Goal: Task Accomplishment & Management: Manage account settings

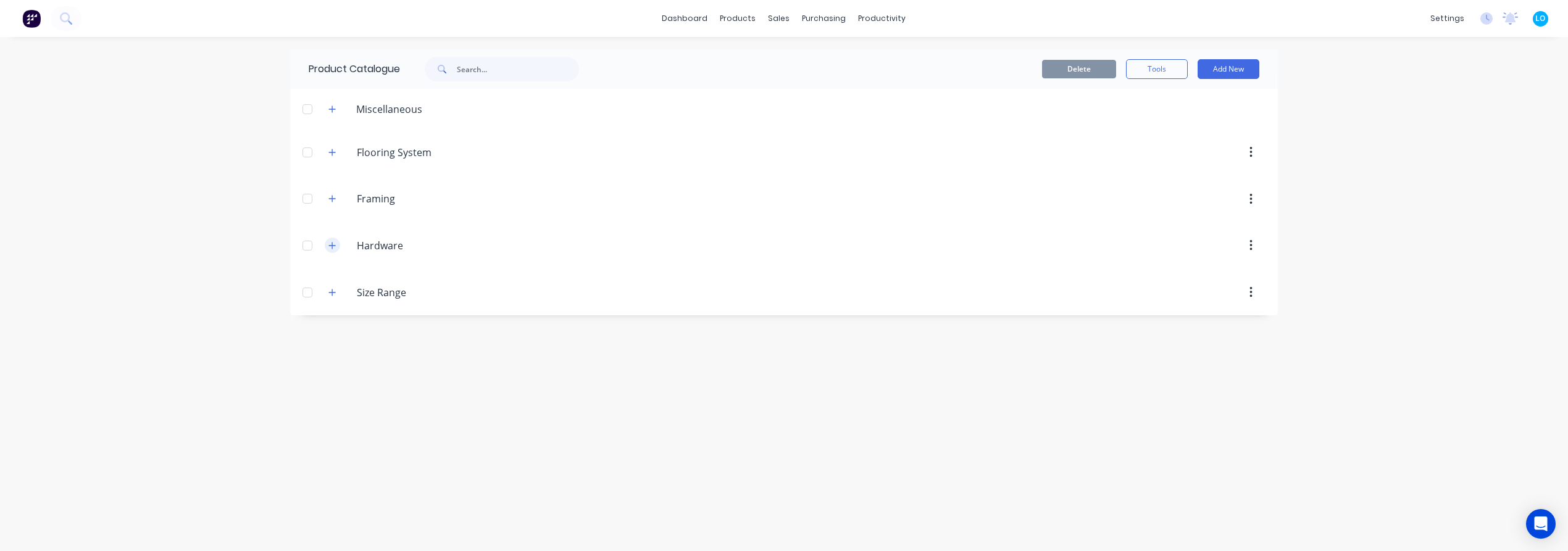
click at [329, 247] on icon "button" at bounding box center [333, 246] width 8 height 9
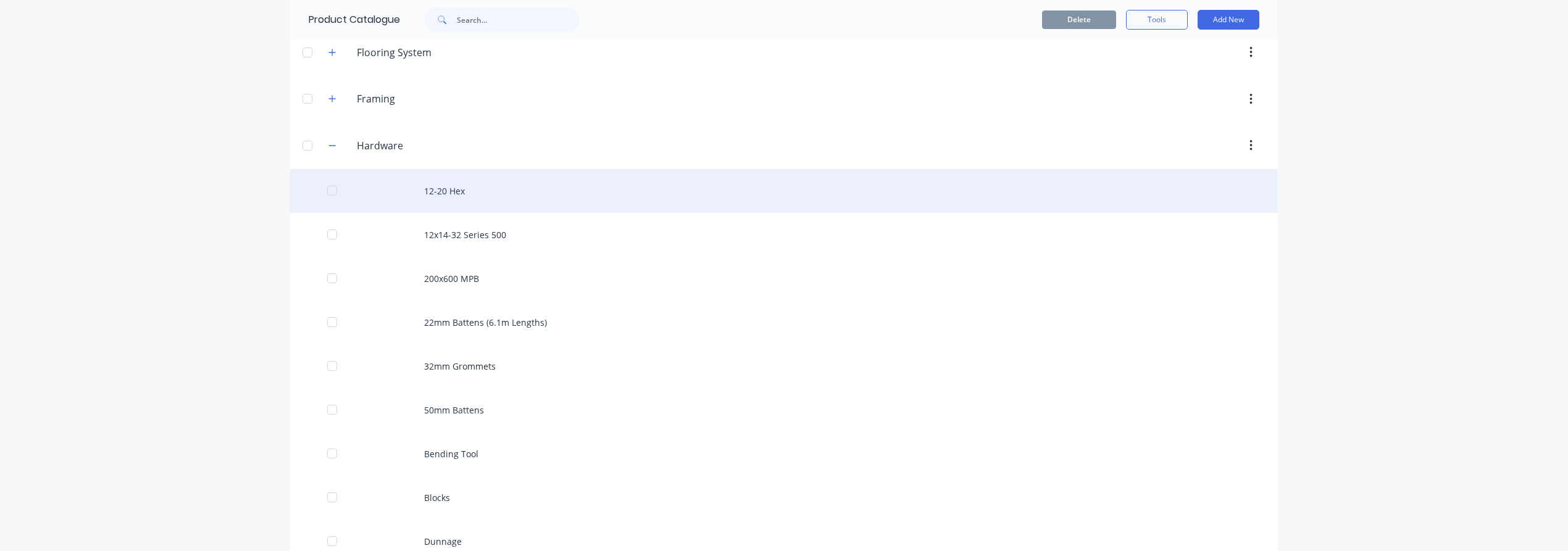
scroll to position [137, 0]
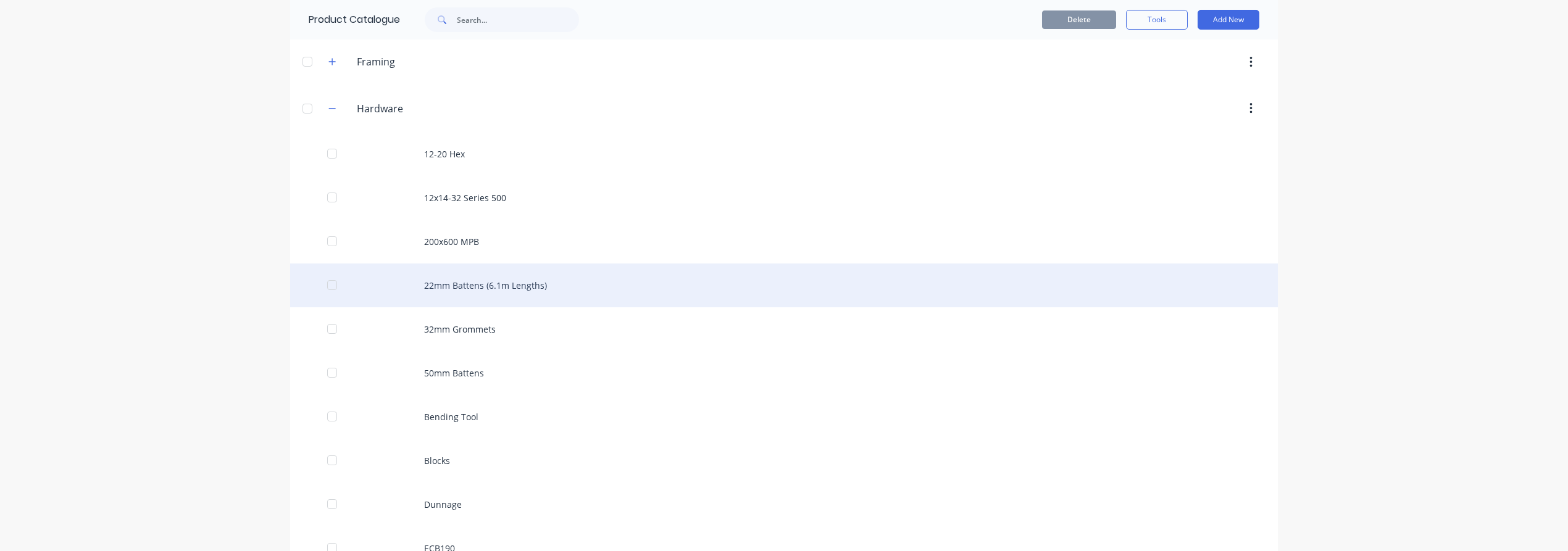
click at [404, 284] on div "22mm Battens (6.1m Lengths)" at bounding box center [783, 285] width 988 height 44
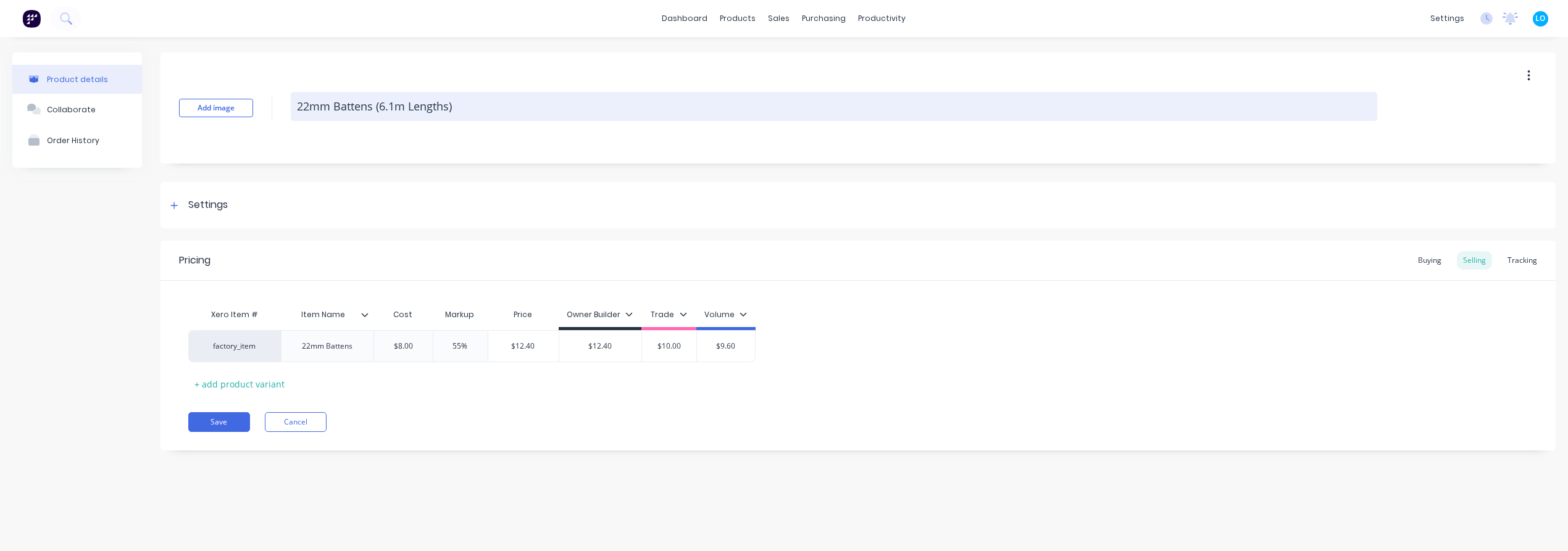
click at [406, 100] on textarea "22mm Battens (6.1m Lengths)" at bounding box center [834, 106] width 1086 height 29
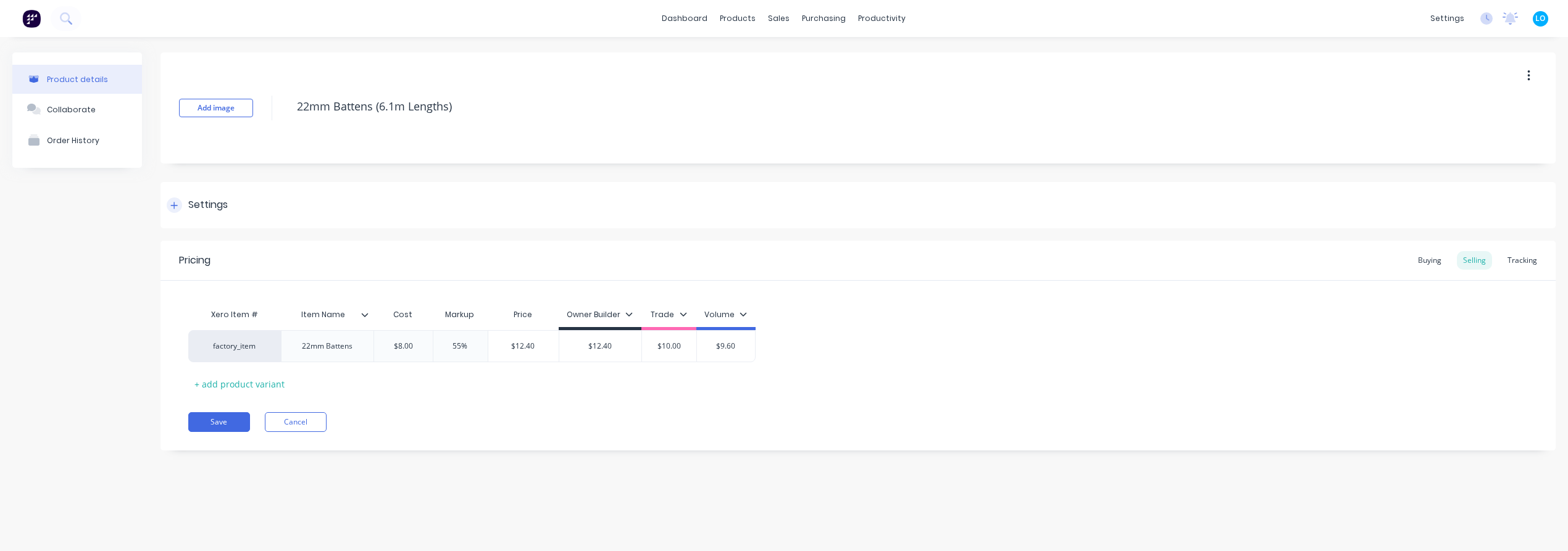
click at [294, 217] on div "Settings" at bounding box center [858, 205] width 1395 height 47
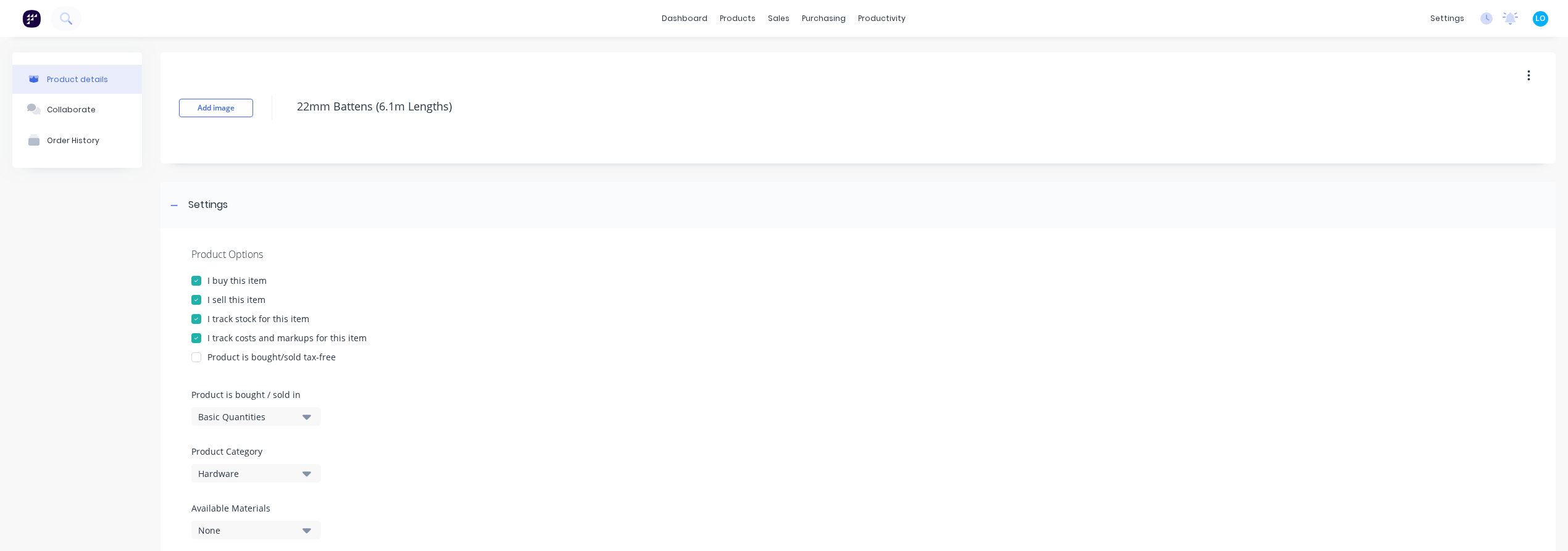
click at [269, 323] on div "I track stock for this item" at bounding box center [258, 319] width 102 height 13
click at [74, 316] on div "Product details Collaborate Order History" at bounding box center [77, 523] width 130 height 941
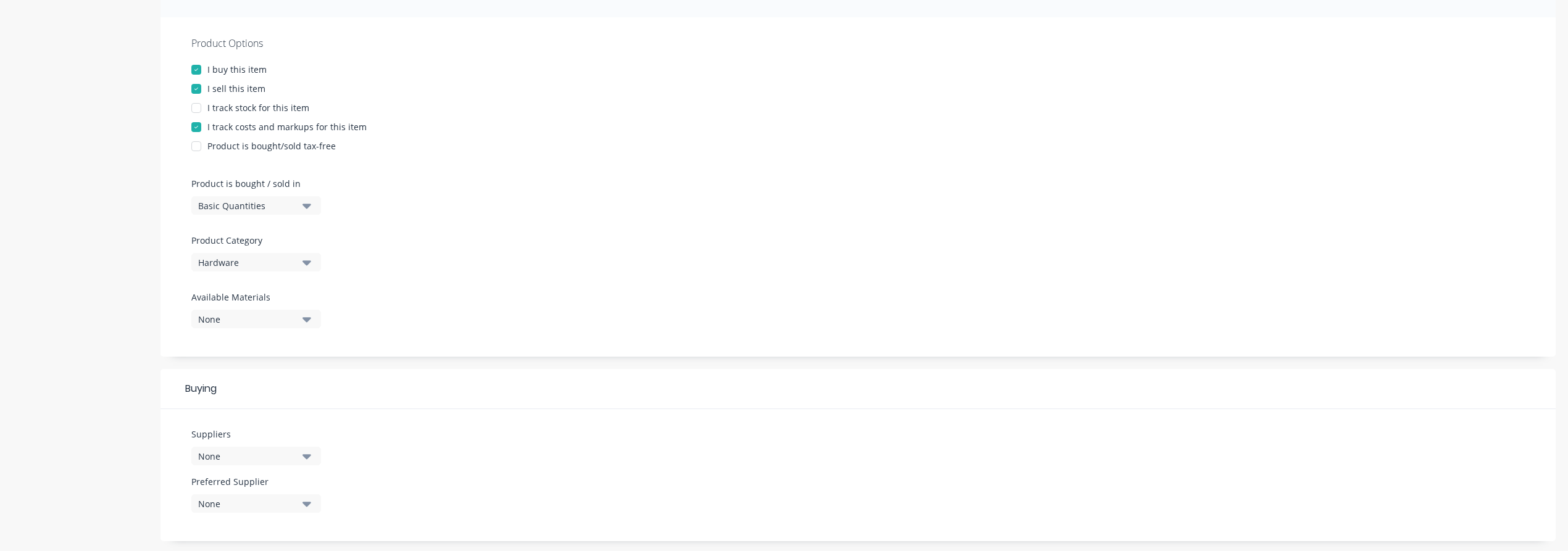
scroll to position [456, 0]
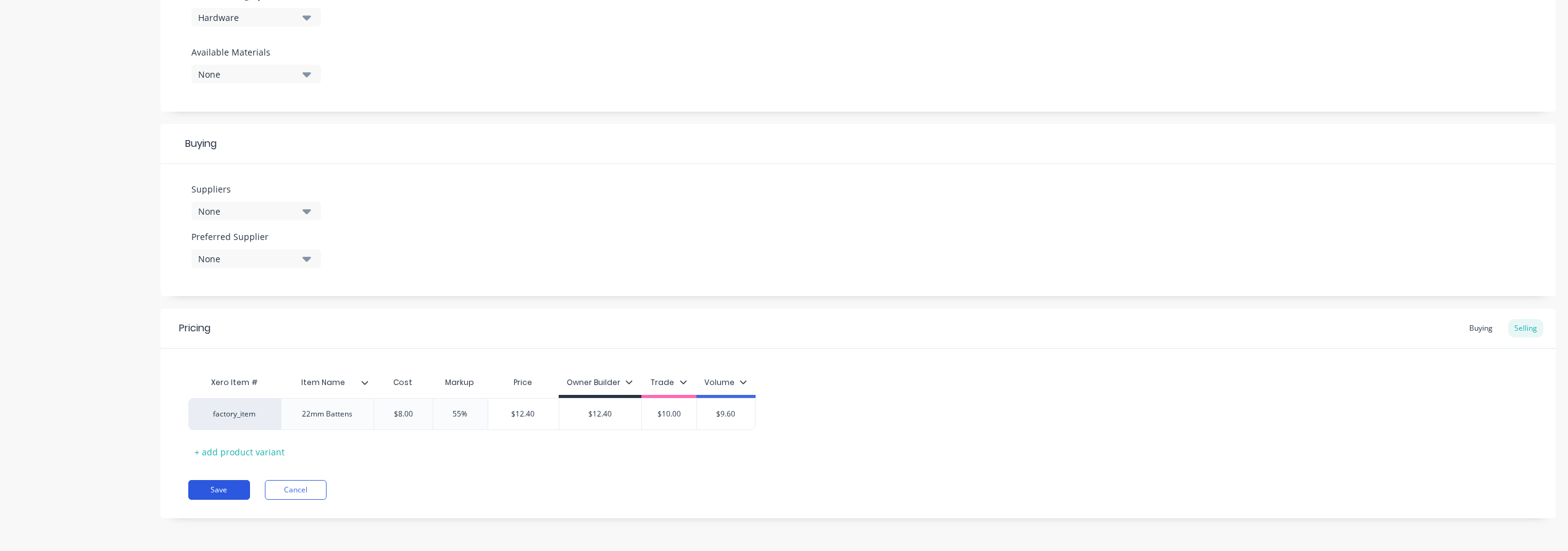
click at [225, 479] on div "Pricing Buying Selling Xero Item # Item Name Cost Markup Price Owner Builder Tr…" at bounding box center [858, 413] width 1395 height 210
click at [223, 492] on button "Save" at bounding box center [218, 490] width 61 height 19
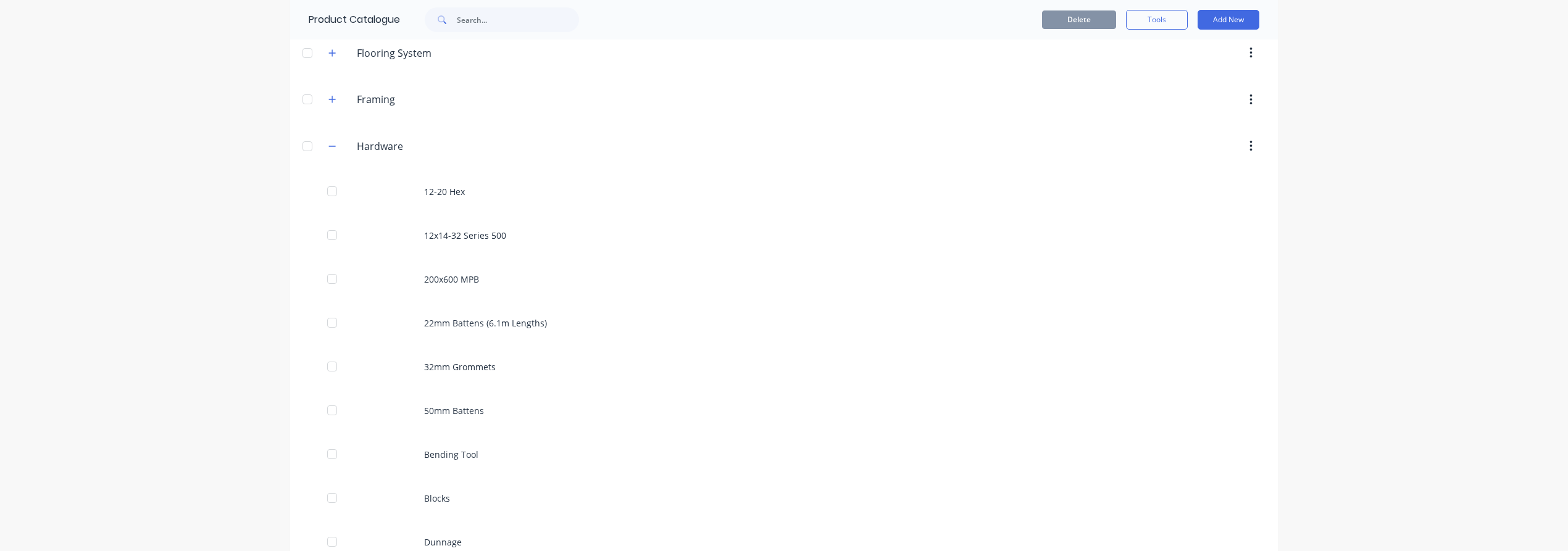
scroll to position [206, 0]
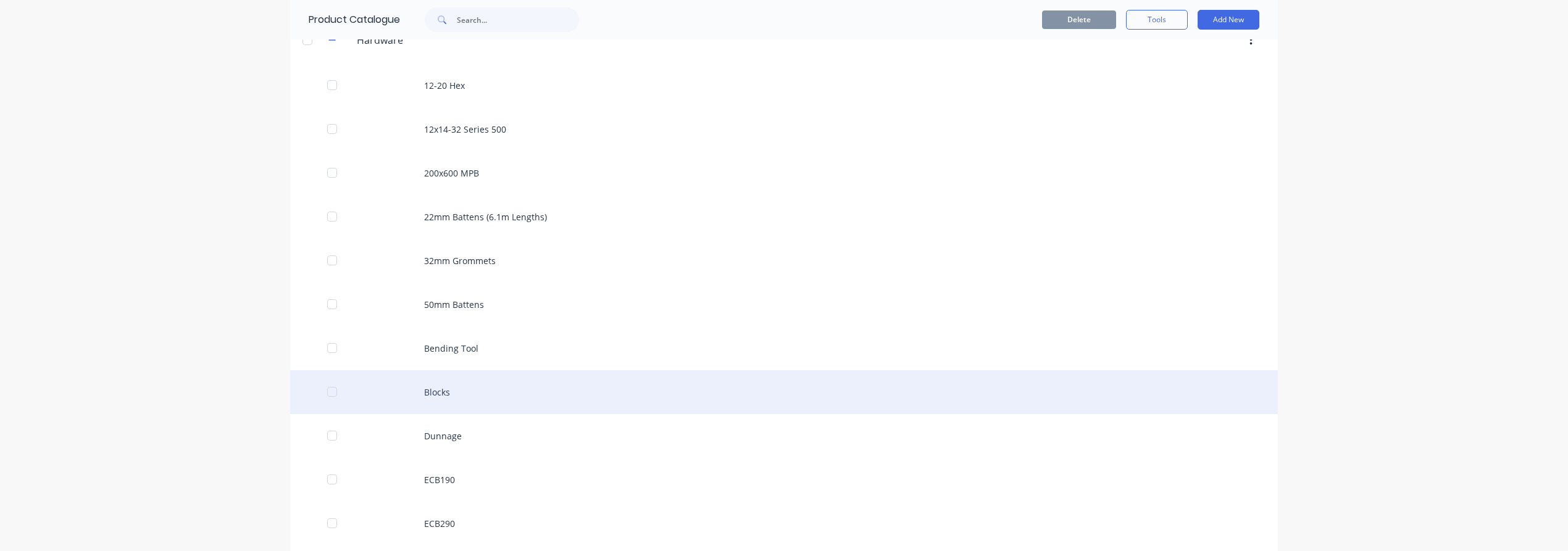
click at [478, 396] on div "Blocks" at bounding box center [783, 392] width 988 height 44
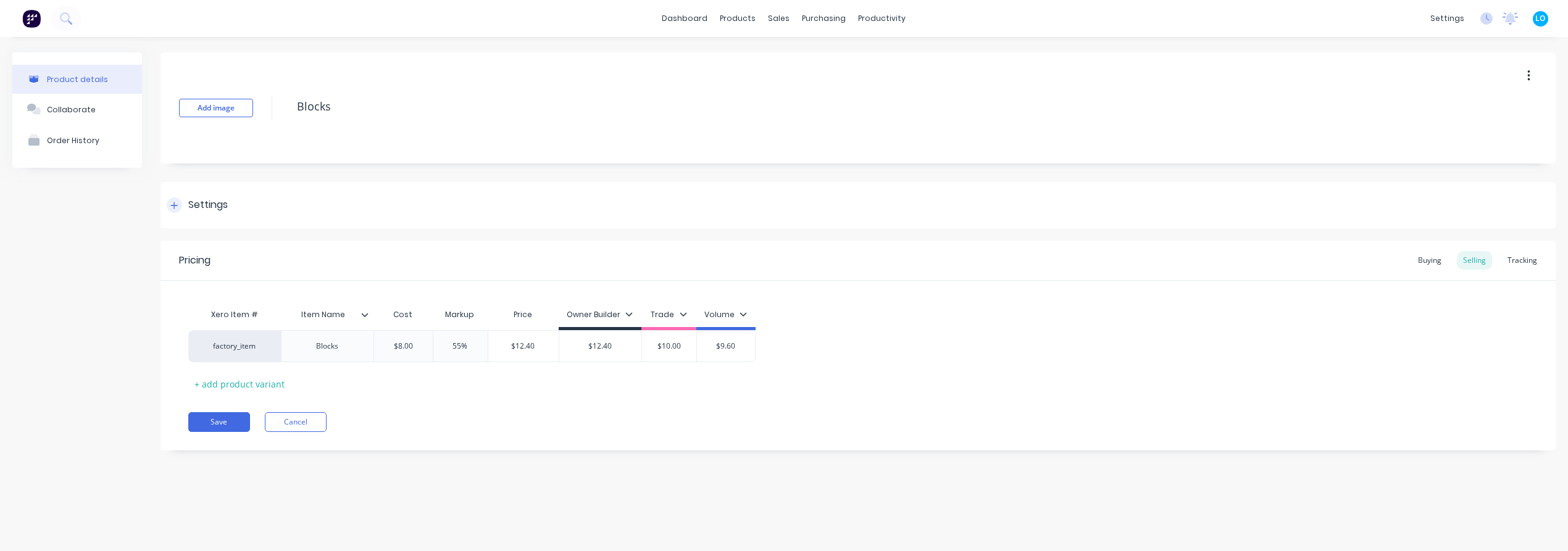
click at [213, 206] on div "Settings" at bounding box center [207, 205] width 40 height 16
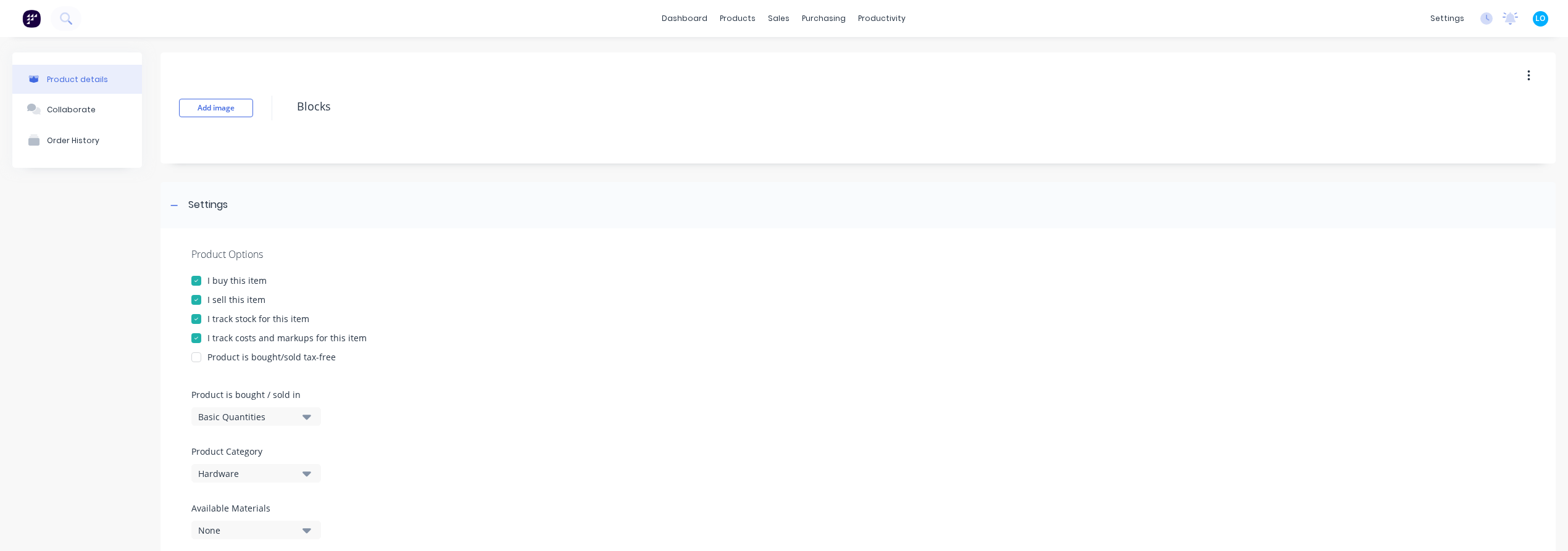
click at [261, 317] on div "I track stock for this item" at bounding box center [258, 319] width 102 height 13
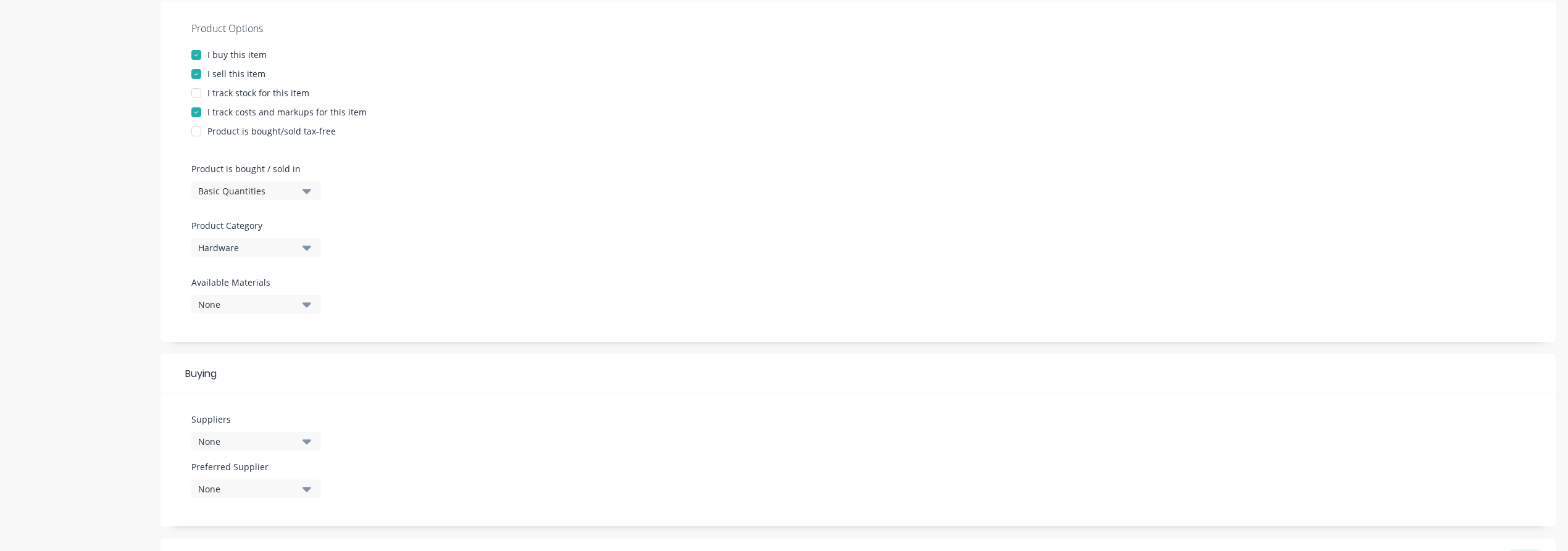
scroll to position [456, 0]
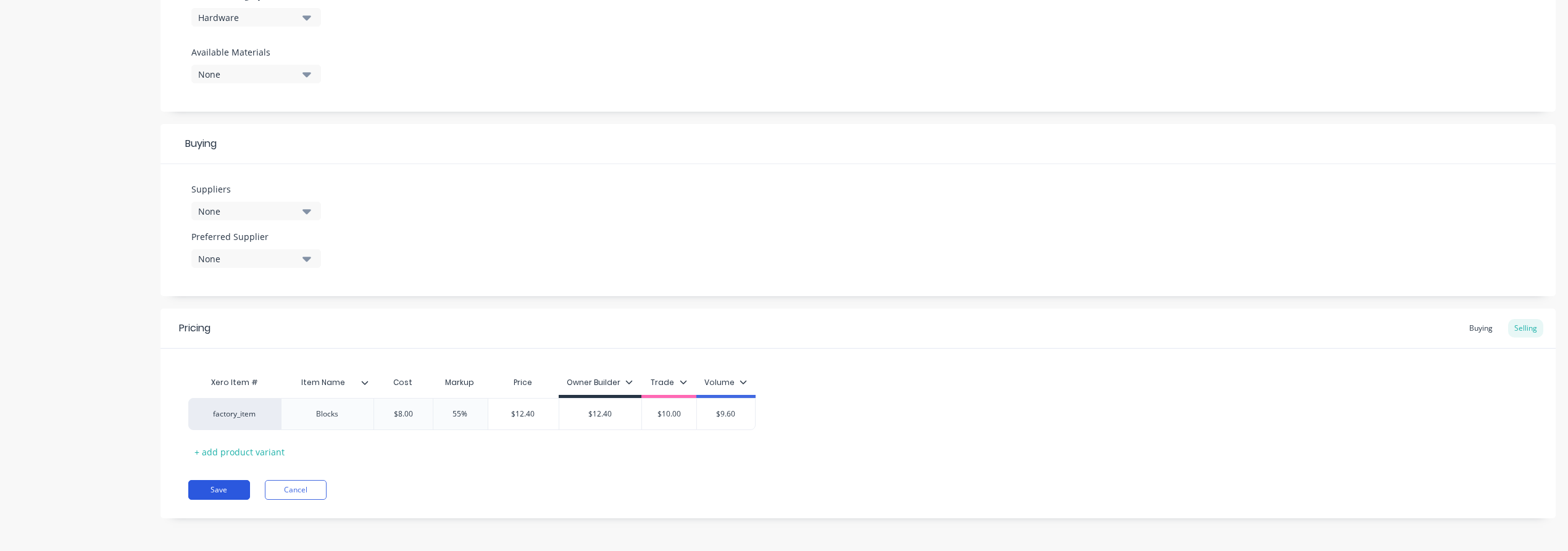
click at [214, 488] on button "Save" at bounding box center [218, 490] width 61 height 19
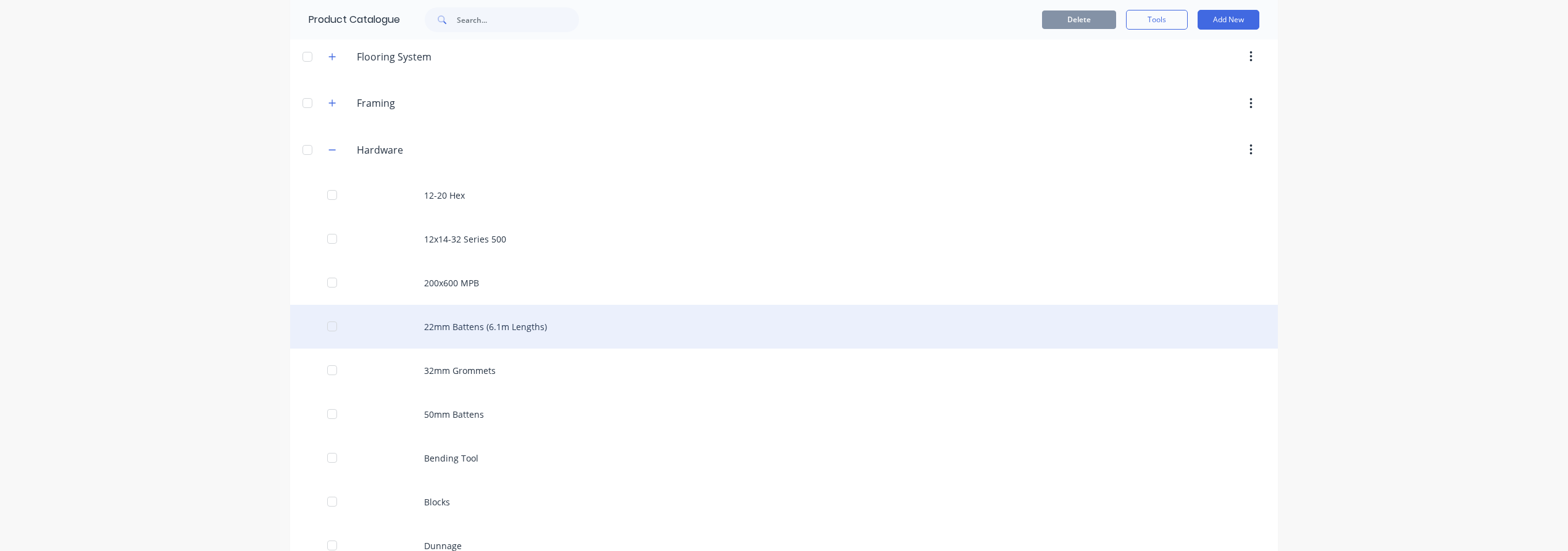
scroll to position [137, 0]
click at [418, 333] on div "32mm Grommets" at bounding box center [783, 330] width 988 height 44
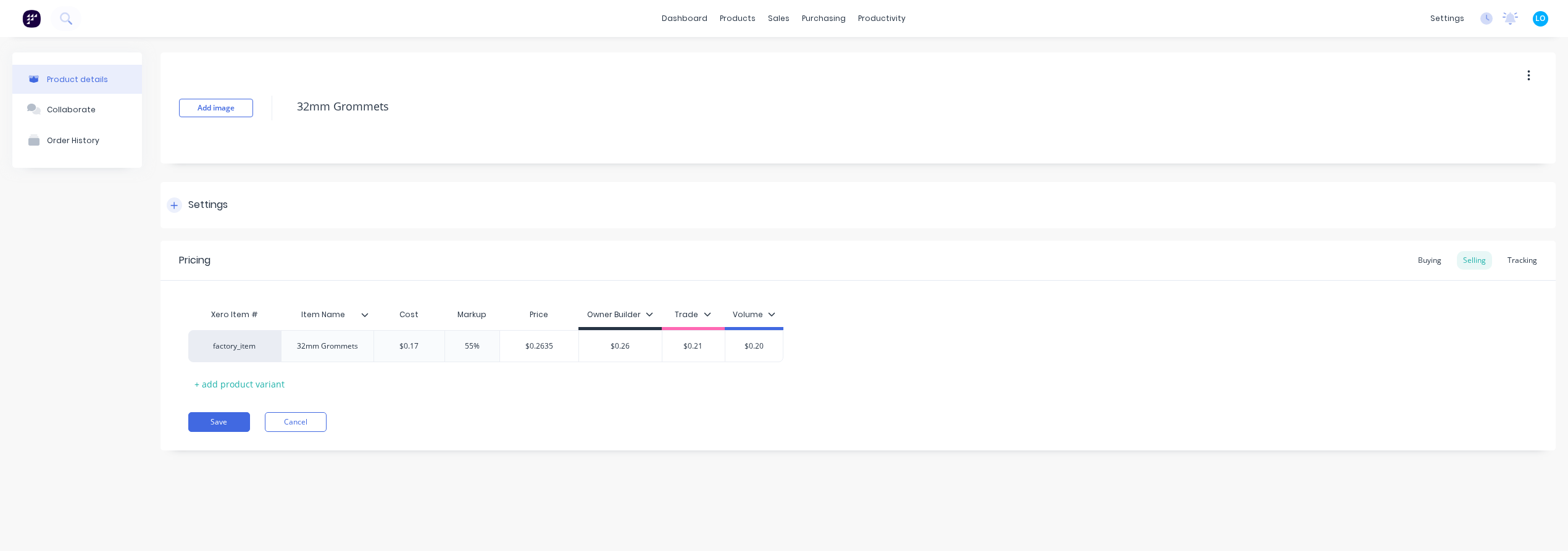
click at [214, 208] on div "Settings" at bounding box center [207, 205] width 40 height 16
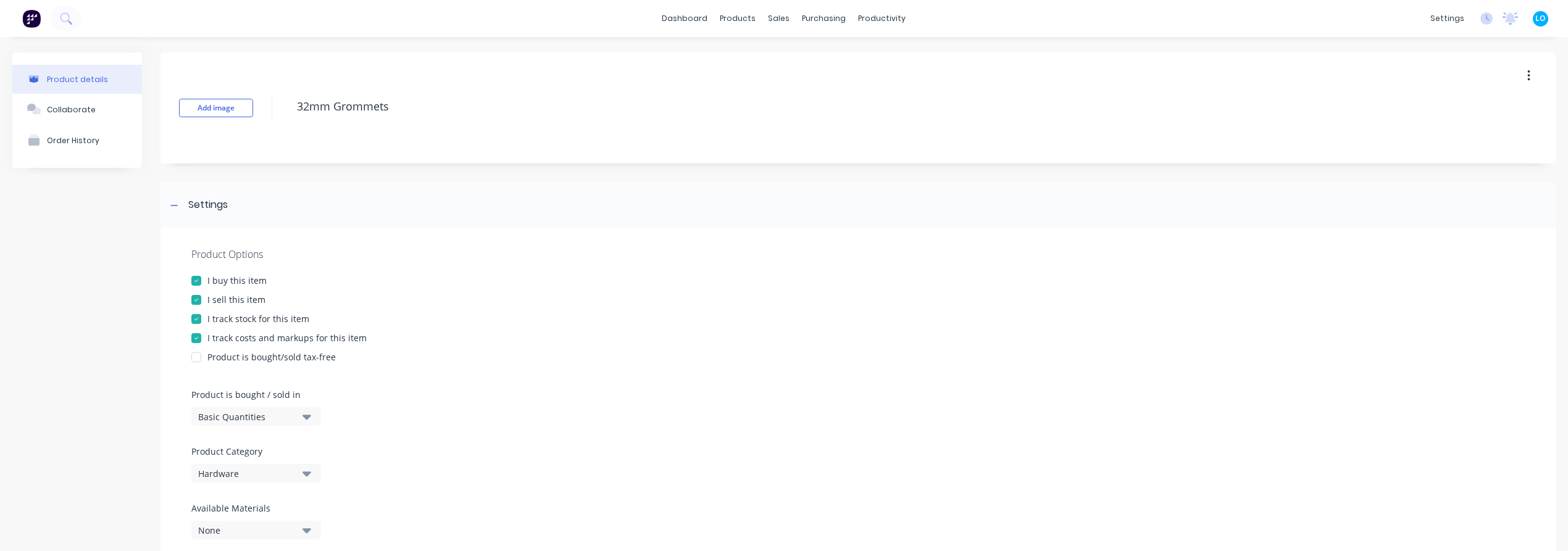
click at [250, 318] on div "I track stock for this item" at bounding box center [258, 319] width 102 height 13
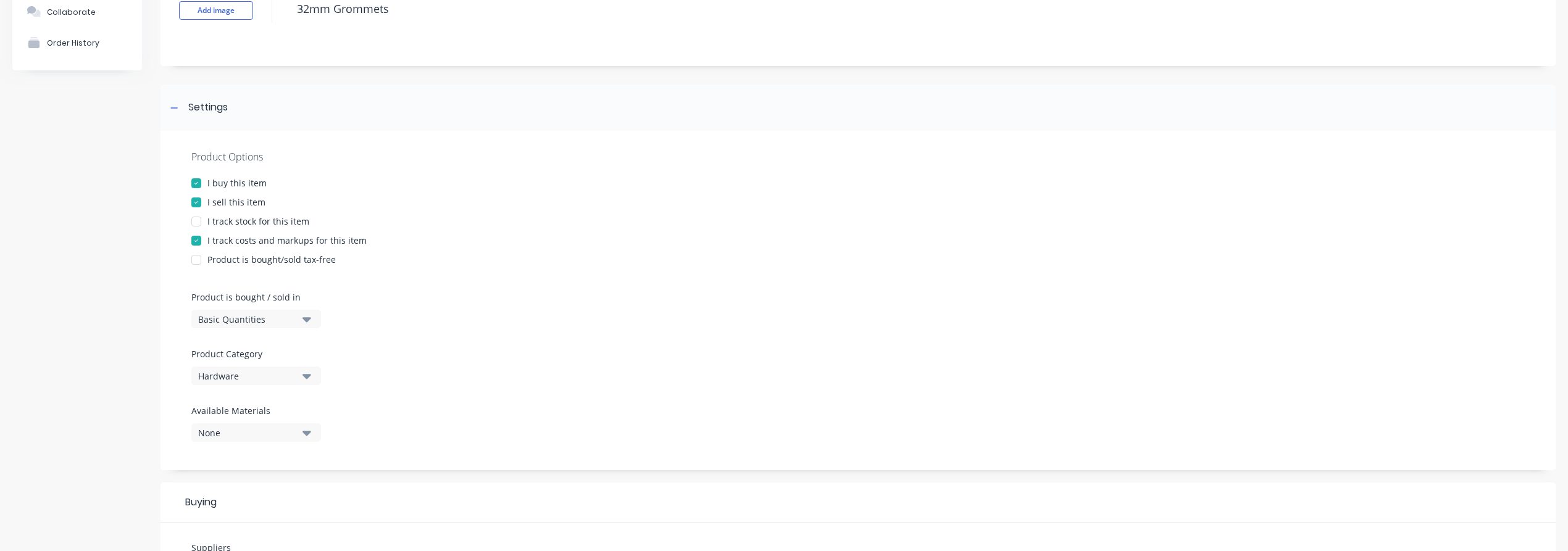
scroll to position [456, 0]
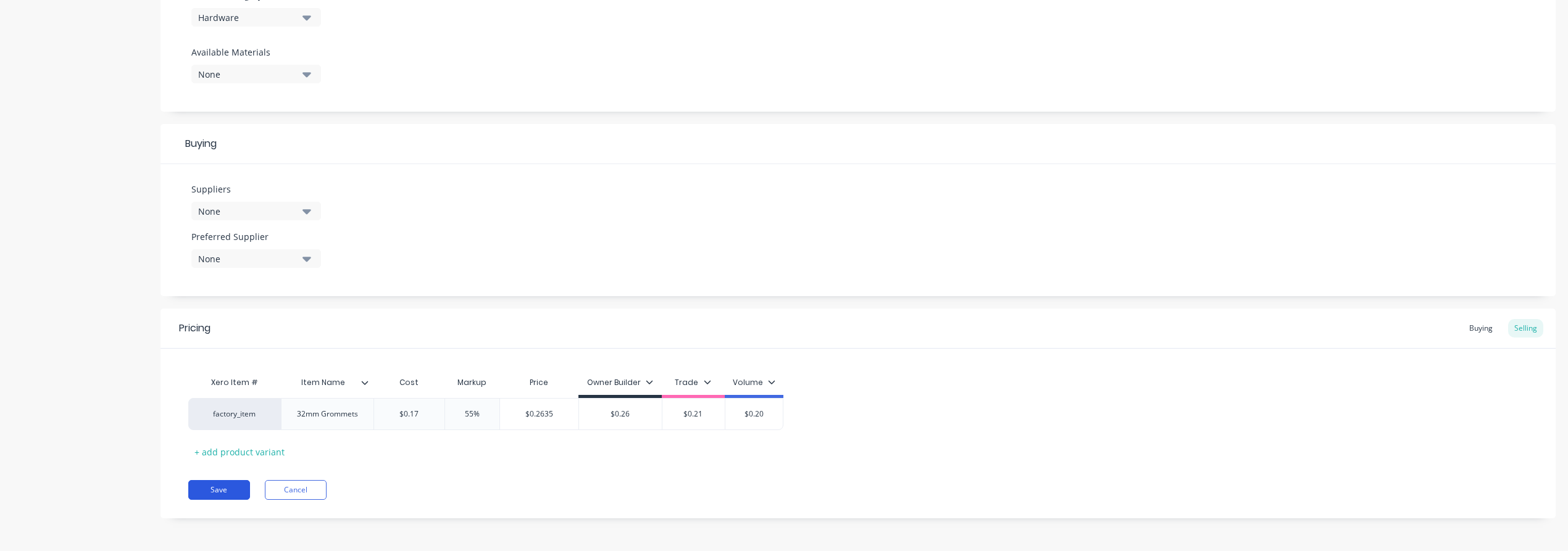
click at [232, 485] on button "Save" at bounding box center [218, 490] width 61 height 19
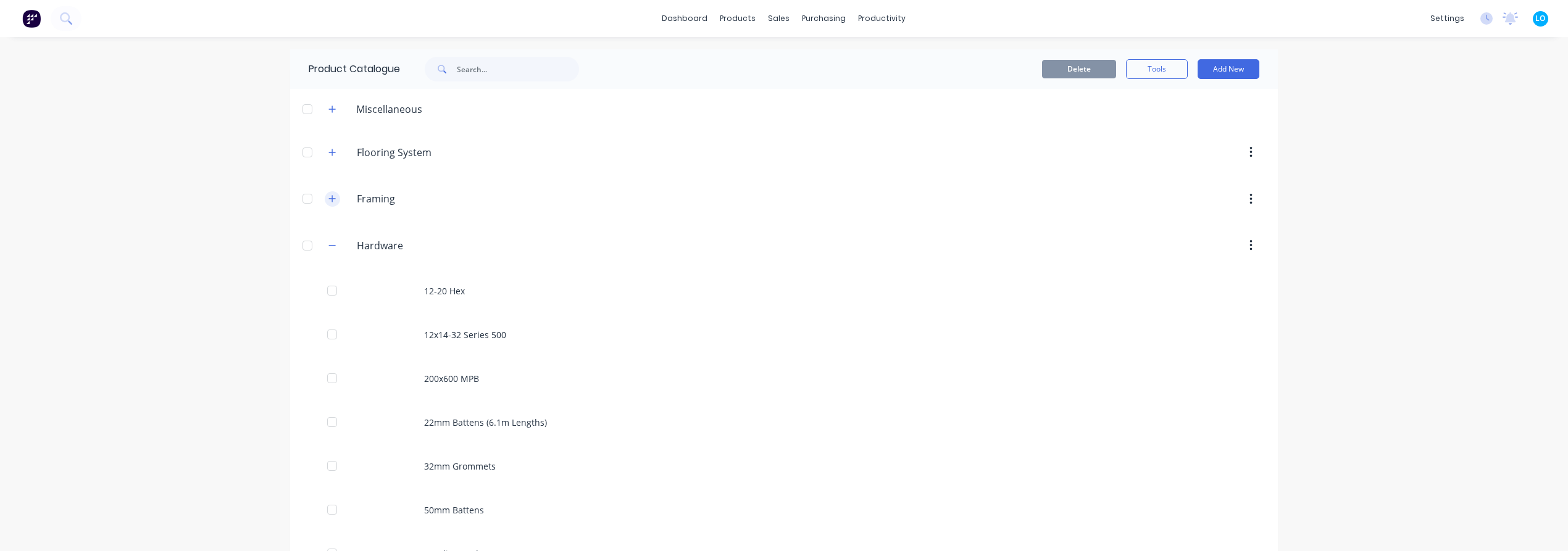
click at [329, 199] on icon "button" at bounding box center [332, 199] width 7 height 7
click at [329, 199] on icon "button" at bounding box center [333, 198] width 8 height 9
click at [242, 270] on div "dashboard products sales purchasing productivity dashboard products Product Cat…" at bounding box center [784, 275] width 1568 height 551
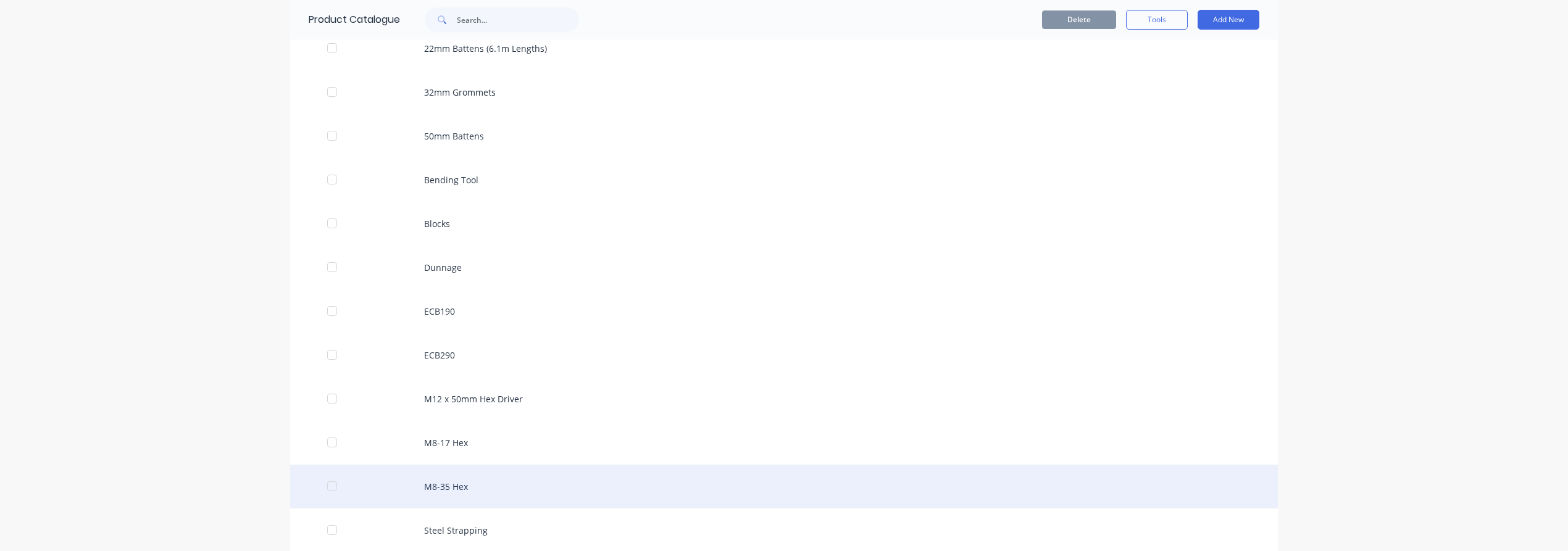
scroll to position [245, 0]
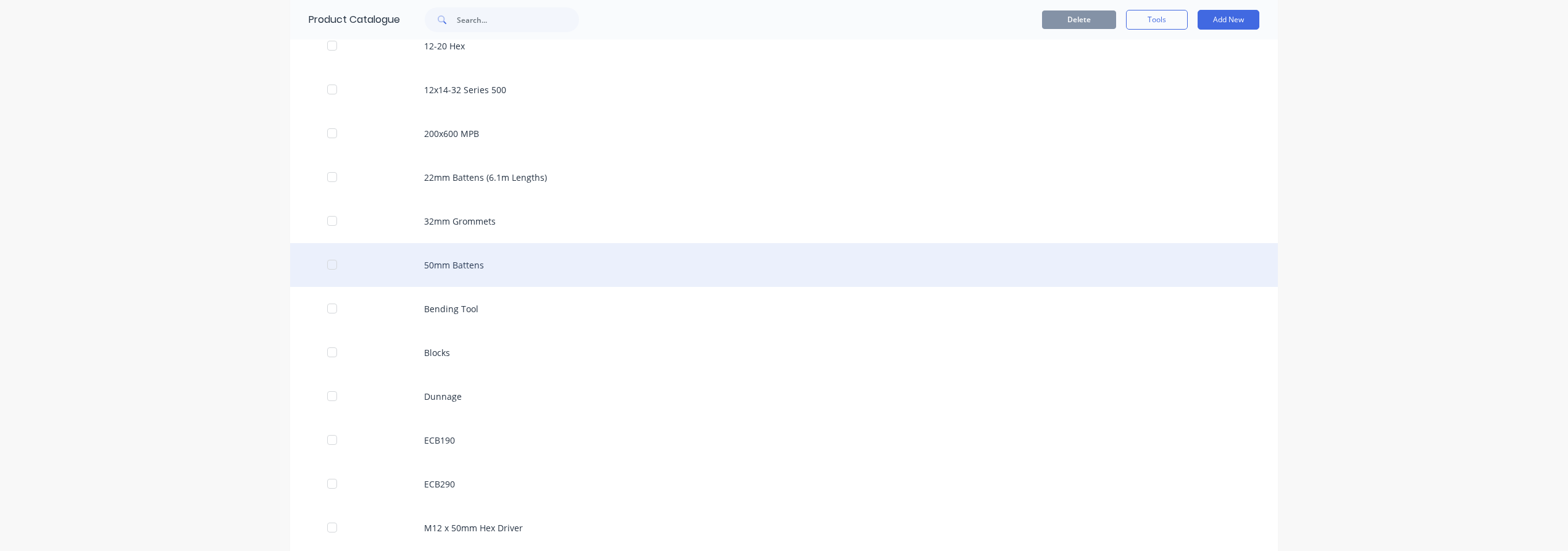
click at [469, 263] on div "50mm Battens" at bounding box center [783, 265] width 988 height 44
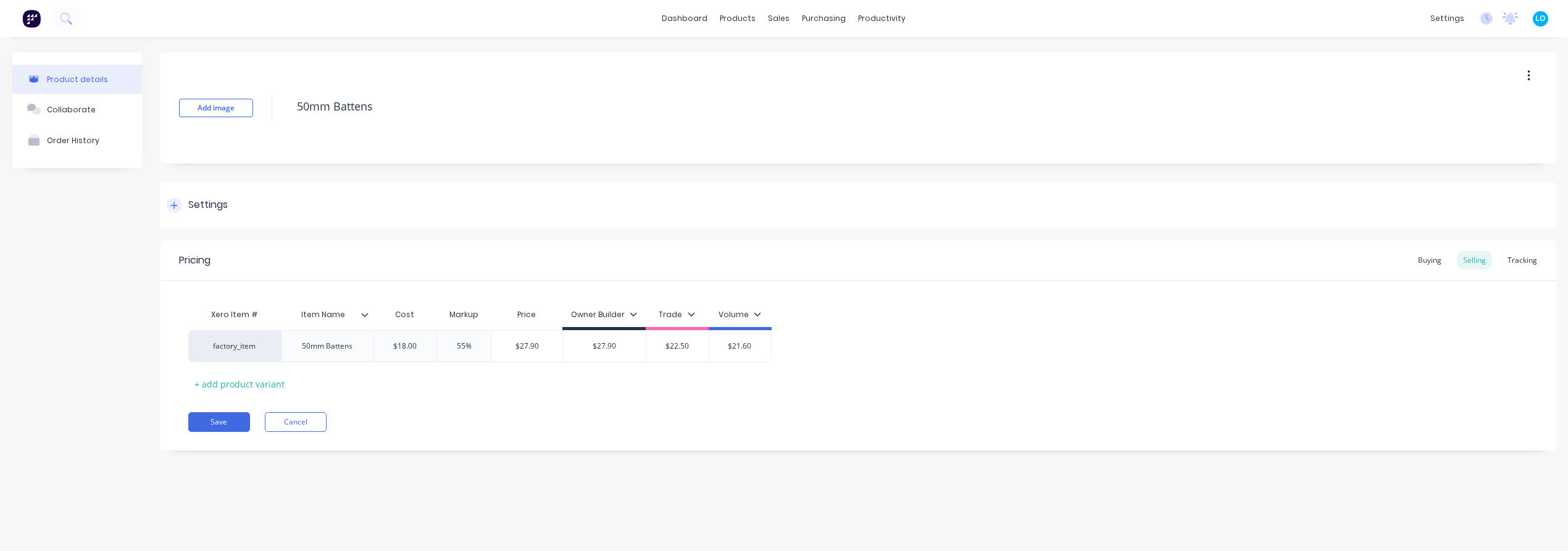
click at [197, 196] on div "Settings" at bounding box center [858, 205] width 1395 height 47
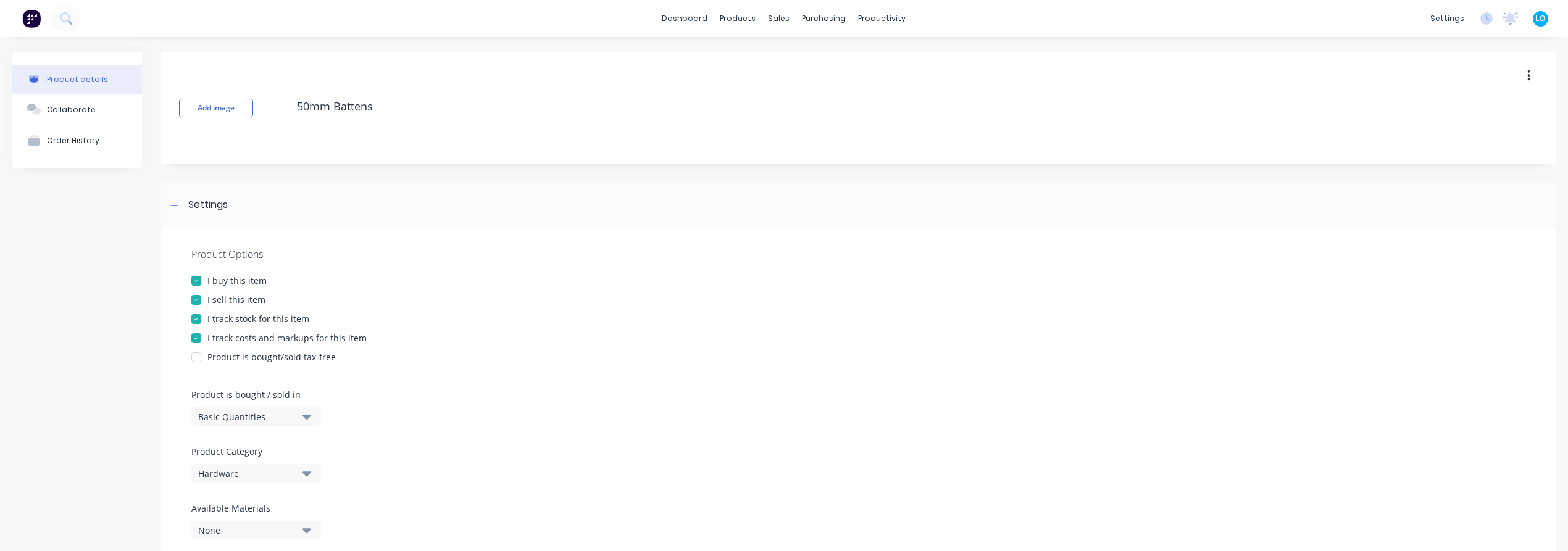
click at [257, 318] on div "I track stock for this item" at bounding box center [258, 319] width 102 height 13
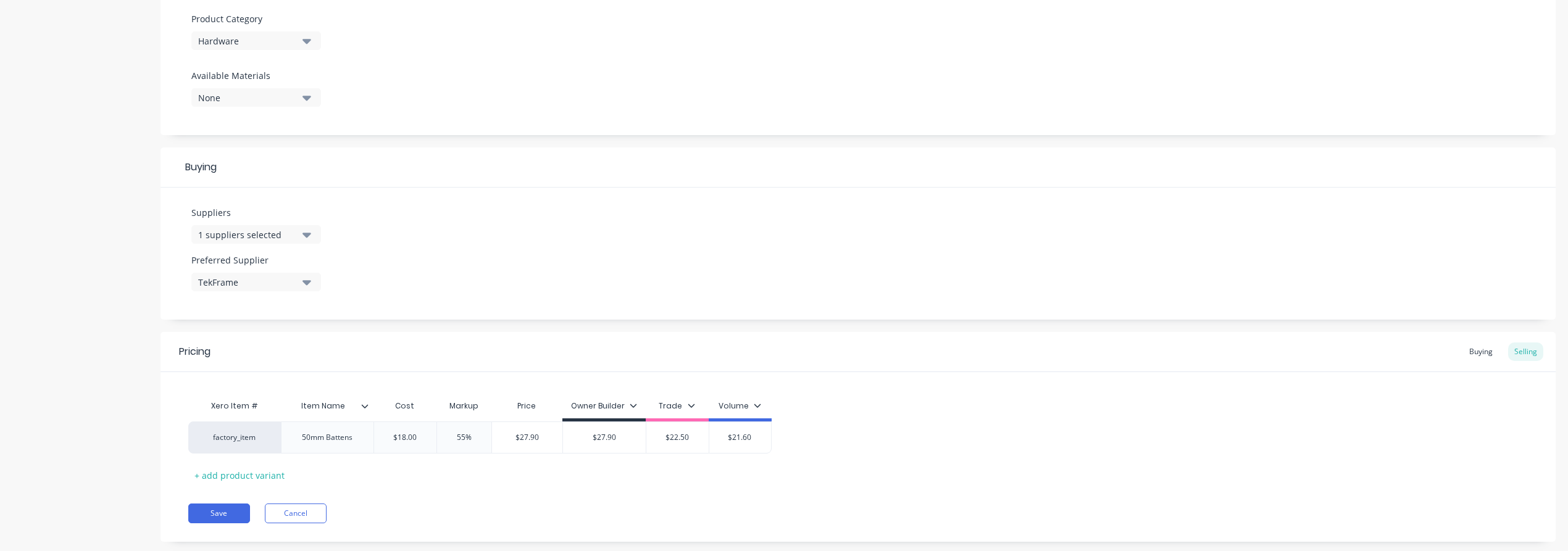
scroll to position [456, 0]
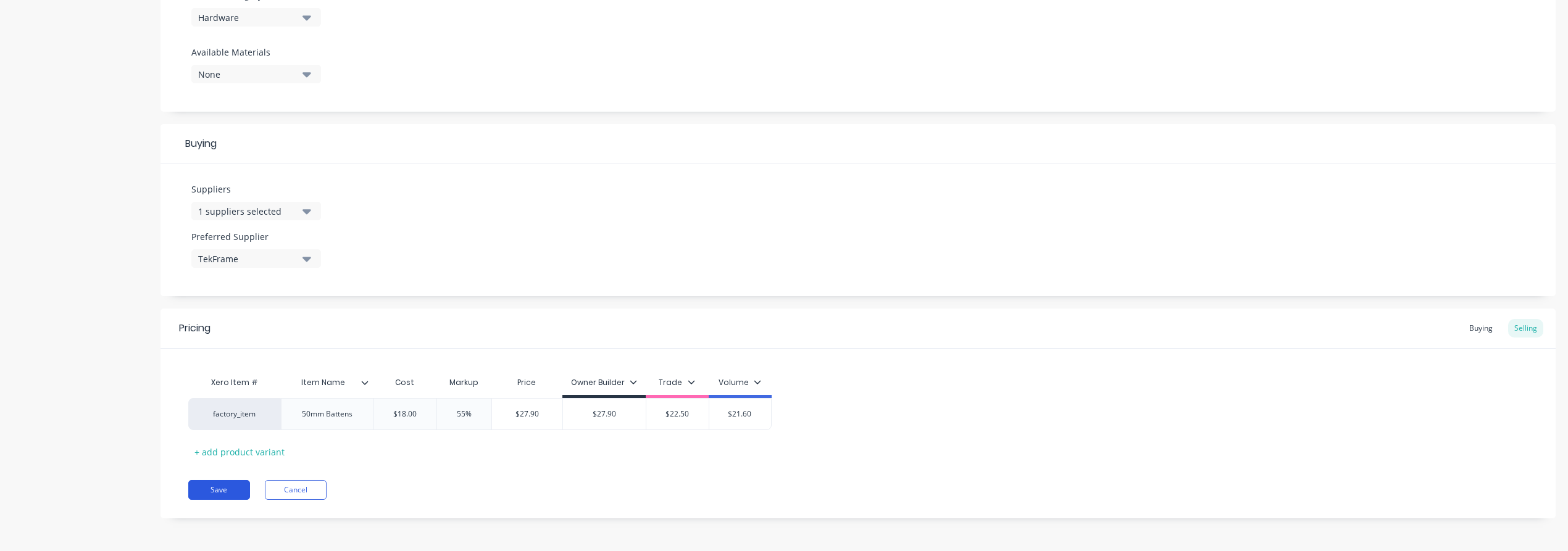
click at [235, 490] on button "Save" at bounding box center [218, 490] width 61 height 19
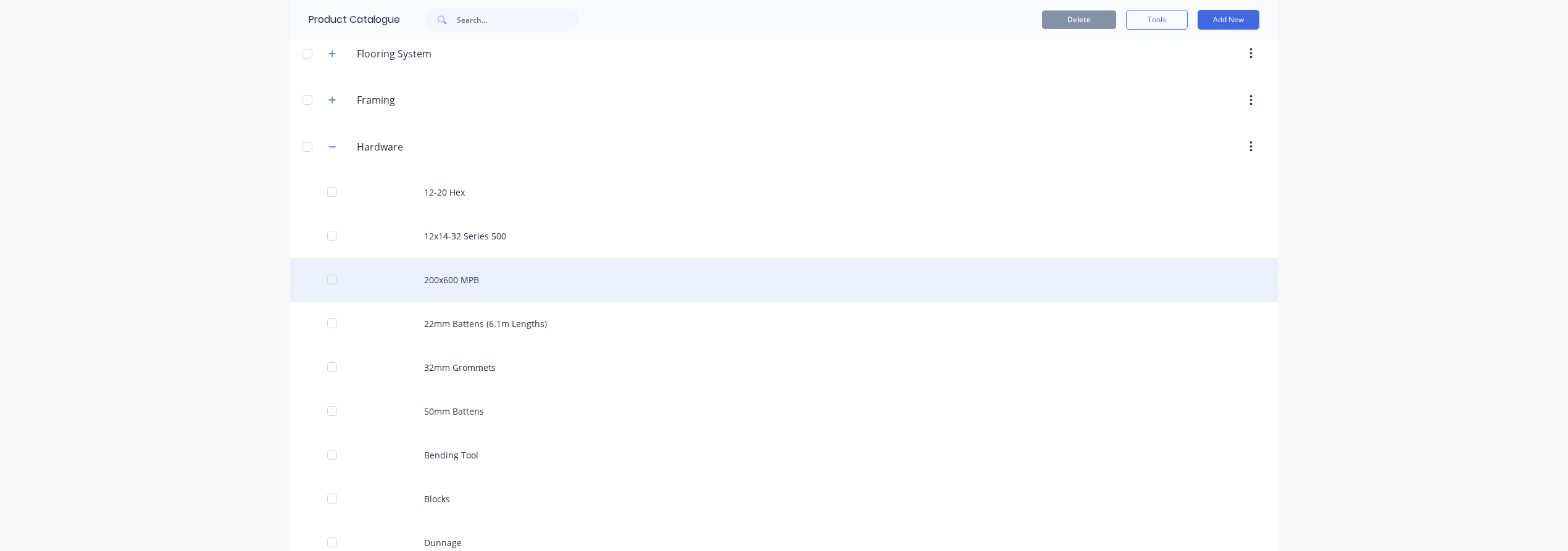
scroll to position [137, 0]
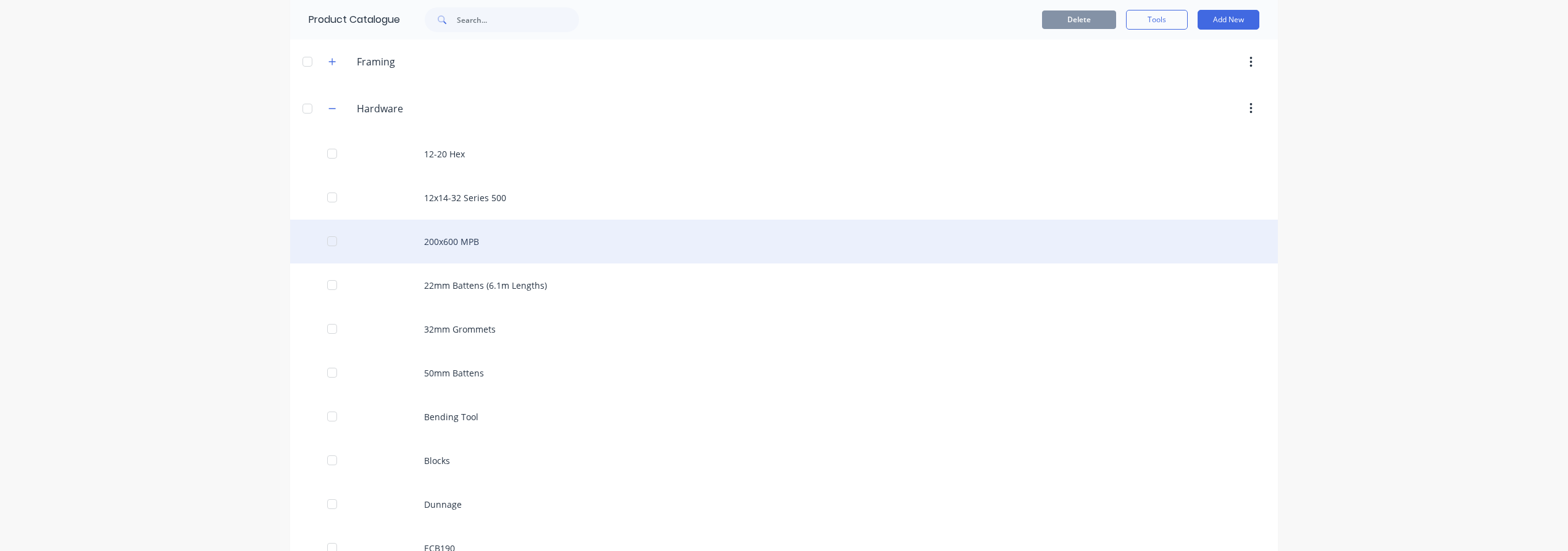
click at [479, 235] on div "200x600 MPB" at bounding box center [783, 242] width 988 height 44
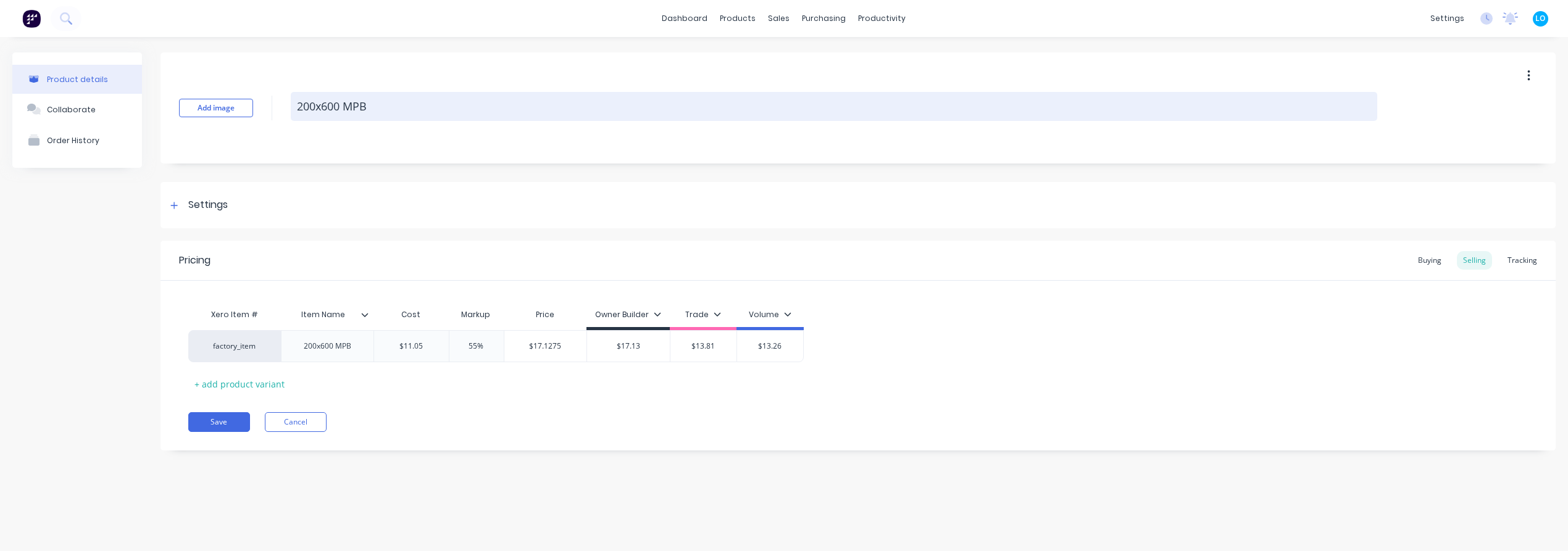
click at [377, 110] on textarea "200x600 MPB" at bounding box center [834, 106] width 1086 height 29
drag, startPoint x: 393, startPoint y: 107, endPoint x: 347, endPoint y: 106, distance: 46.0
click at [347, 106] on textarea "200x600 MPB" at bounding box center [834, 106] width 1086 height 29
click at [298, 106] on textarea "200x600 MPB" at bounding box center [834, 106] width 1086 height 29
paste textarea "MPB"
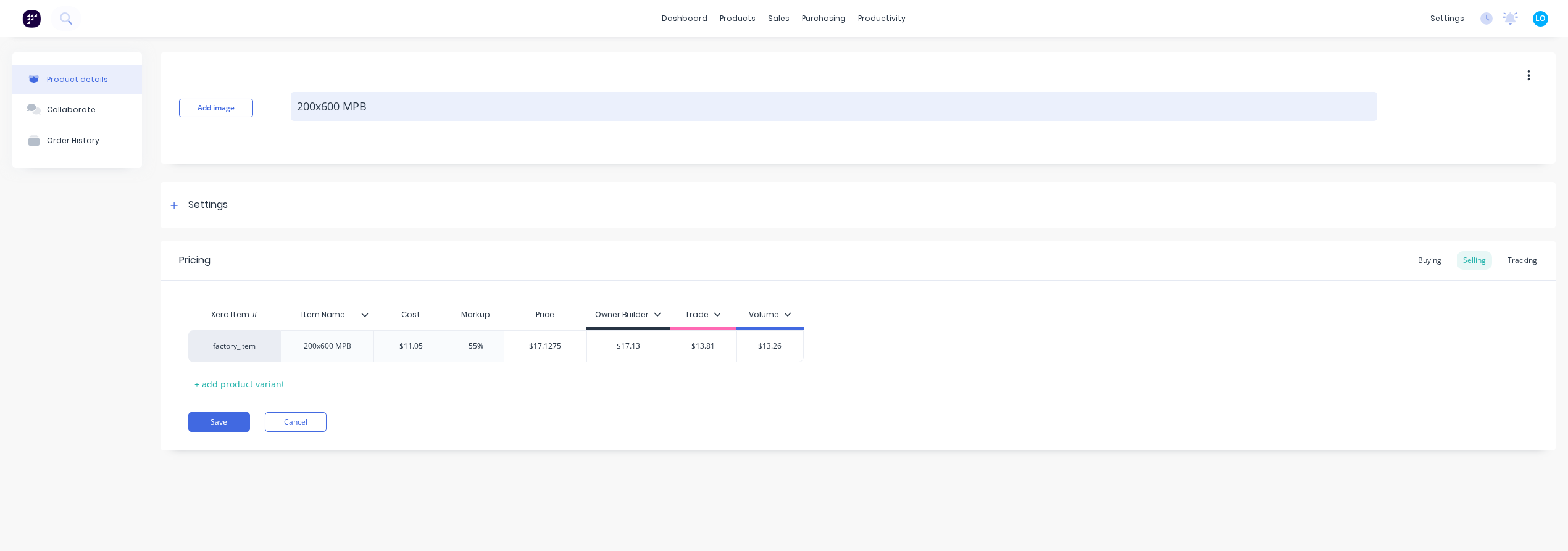
type textarea "x"
type textarea "MPB200x600 MPB"
type textarea "x"
type textarea "MPB 200x600 MPB"
drag, startPoint x: 416, startPoint y: 103, endPoint x: 364, endPoint y: 106, distance: 52.1
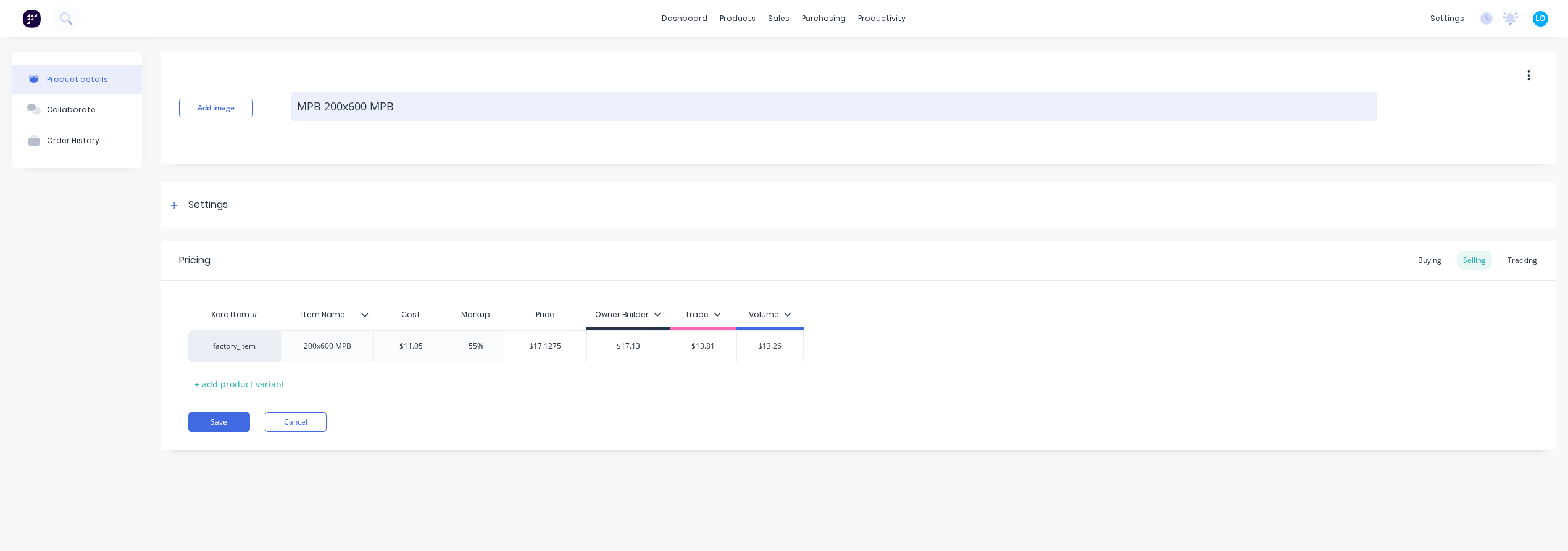
click at [364, 106] on textarea "MPB 200x600 MPB" at bounding box center [834, 106] width 1086 height 29
type textarea "x"
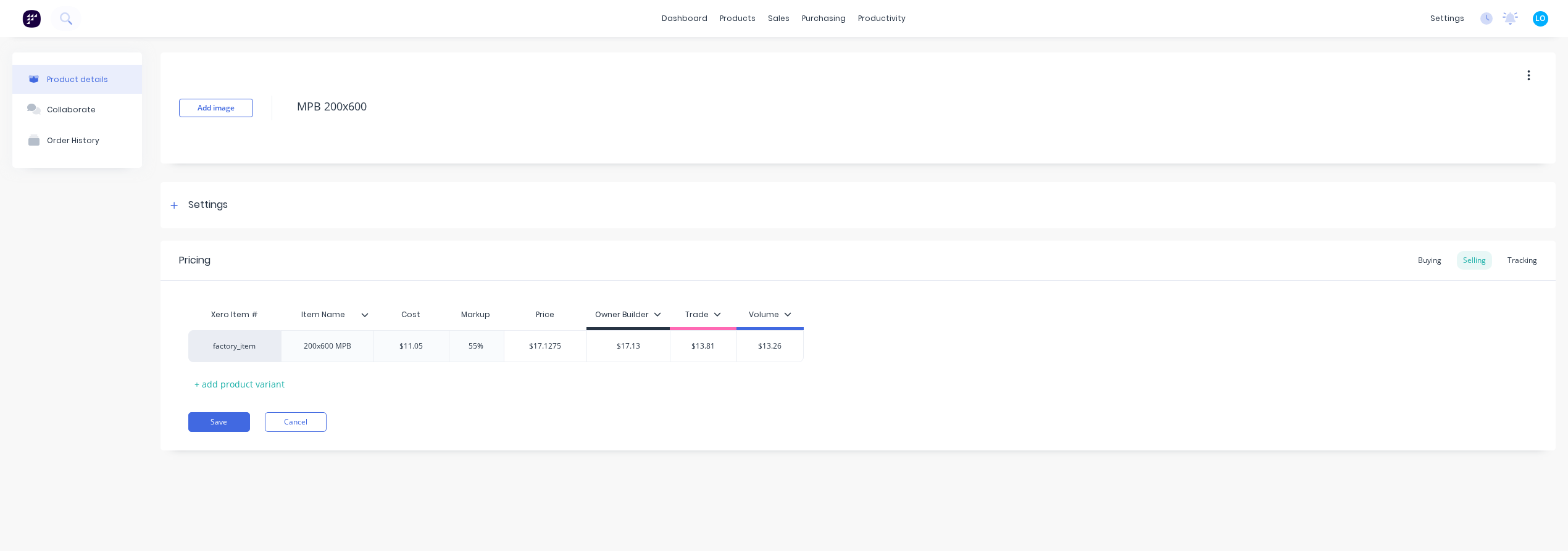
type textarea "MPB 200x600"
type textarea "x"
type textarea "MPB 200x600"
drag, startPoint x: 3, startPoint y: 352, endPoint x: 85, endPoint y: 350, distance: 82.0
click at [19, 349] on div "Product details Collaborate Order History Add image MPB 200x600 Settings Produc…" at bounding box center [784, 282] width 1568 height 490
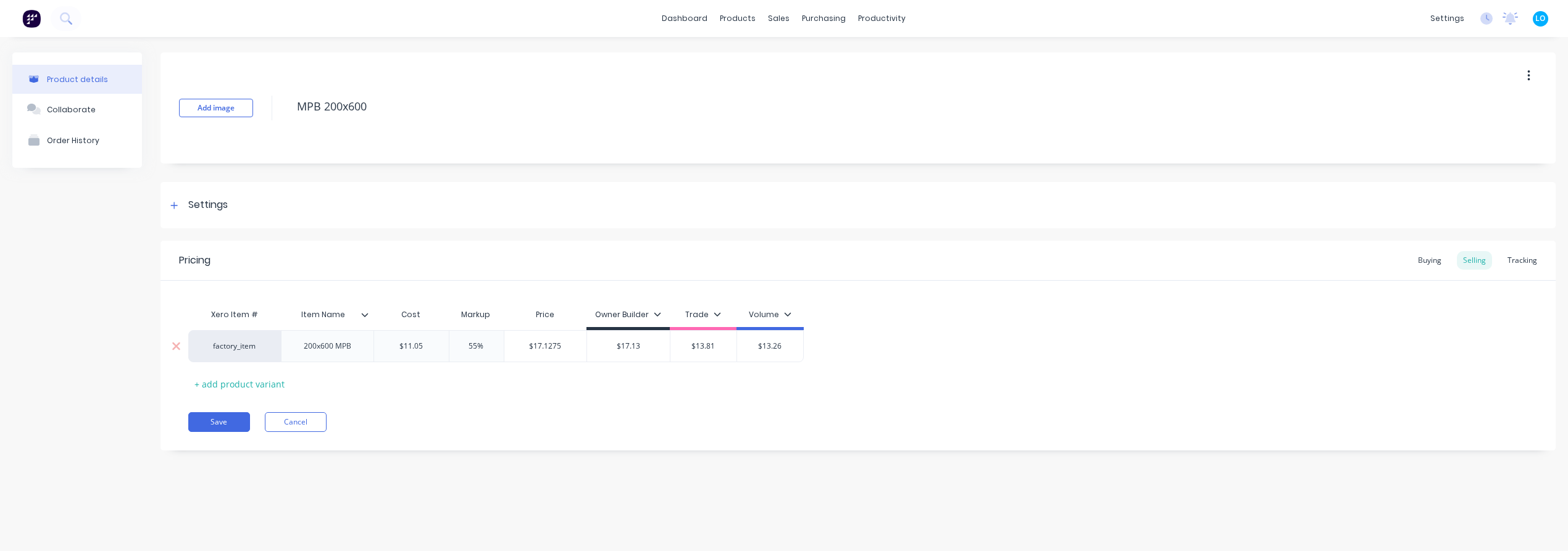
click at [343, 347] on div "200x600 MPB" at bounding box center [327, 346] width 68 height 16
copy div "MPB"
click at [305, 353] on div "200x600 MPB" at bounding box center [327, 346] width 68 height 16
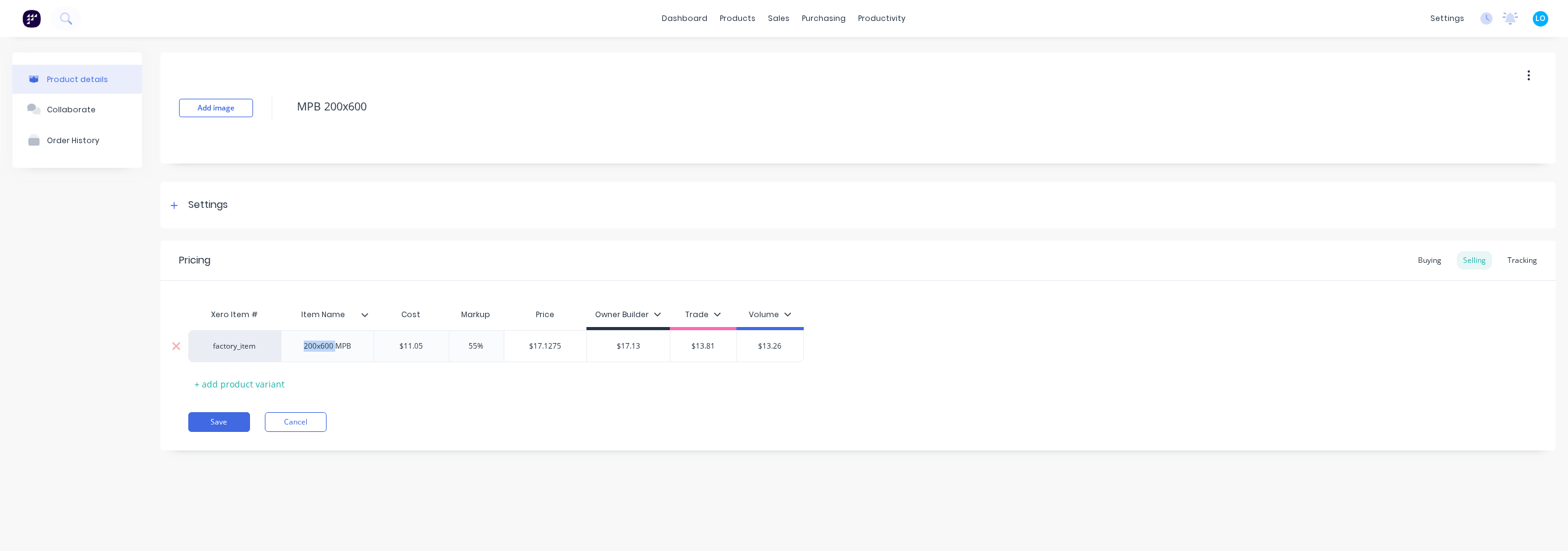
click at [306, 353] on div "200x600 MPB" at bounding box center [327, 346] width 68 height 16
paste div
click at [221, 414] on button "Save" at bounding box center [218, 422] width 61 height 19
type textarea "x"
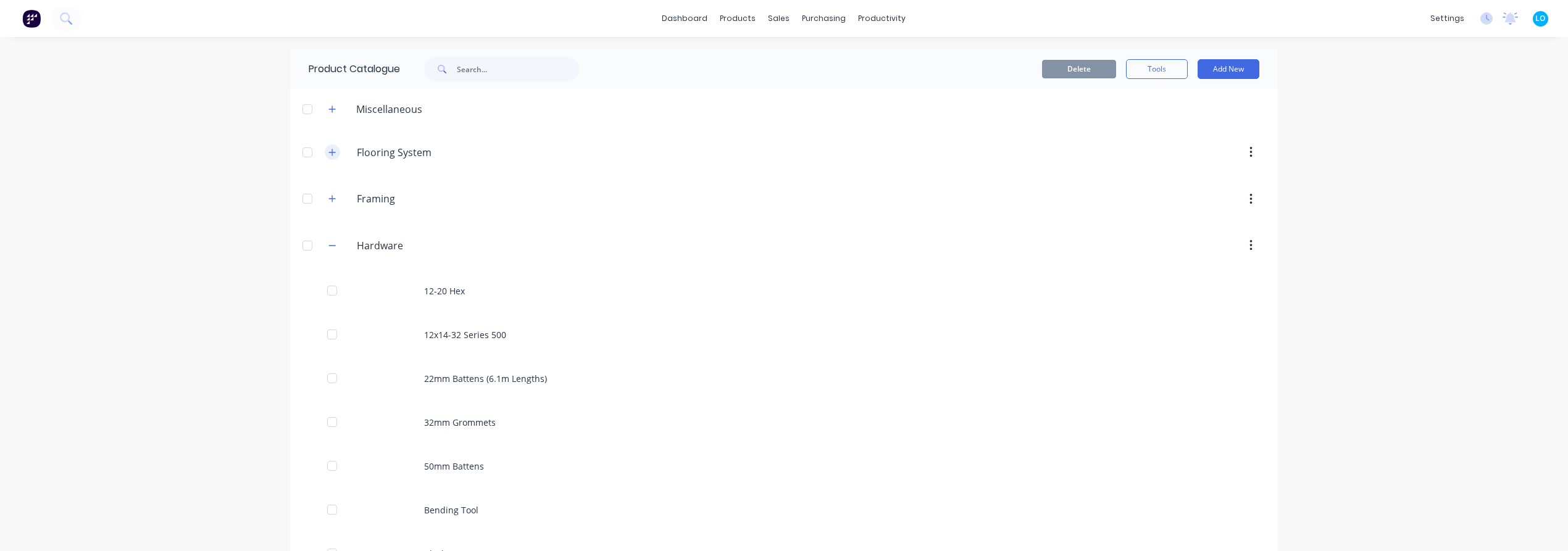
click at [329, 155] on icon "button" at bounding box center [333, 152] width 8 height 9
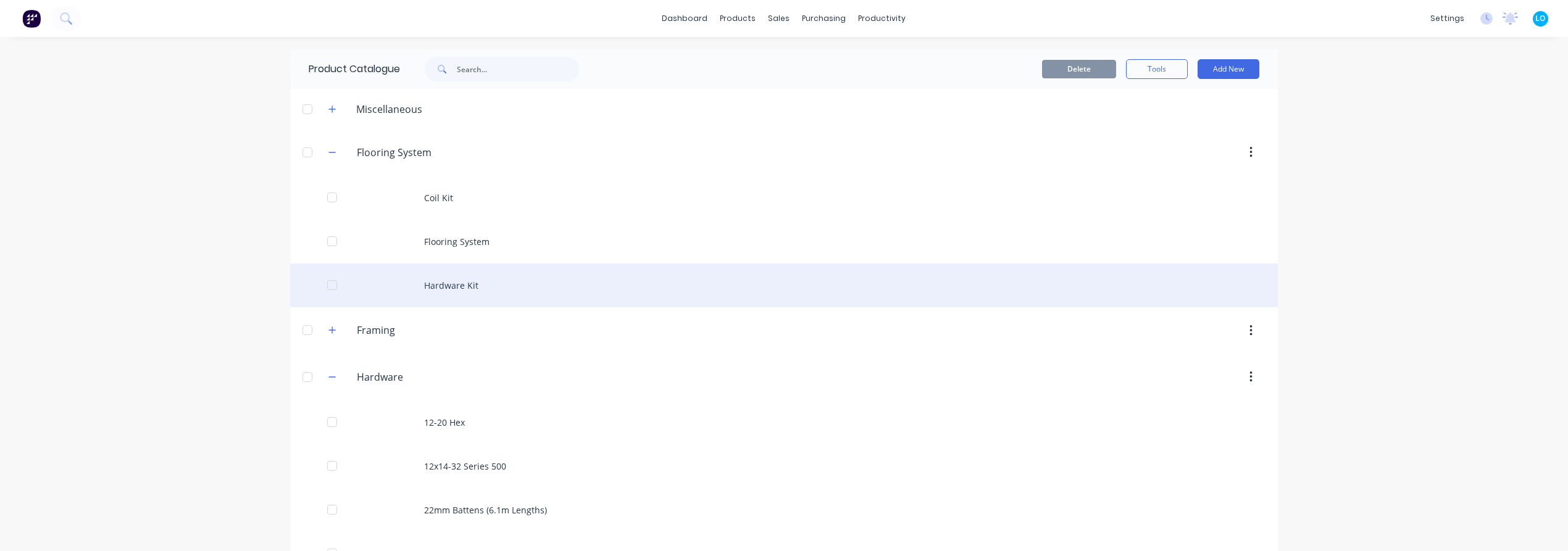
click at [430, 284] on div "Hardware Kit" at bounding box center [783, 285] width 988 height 44
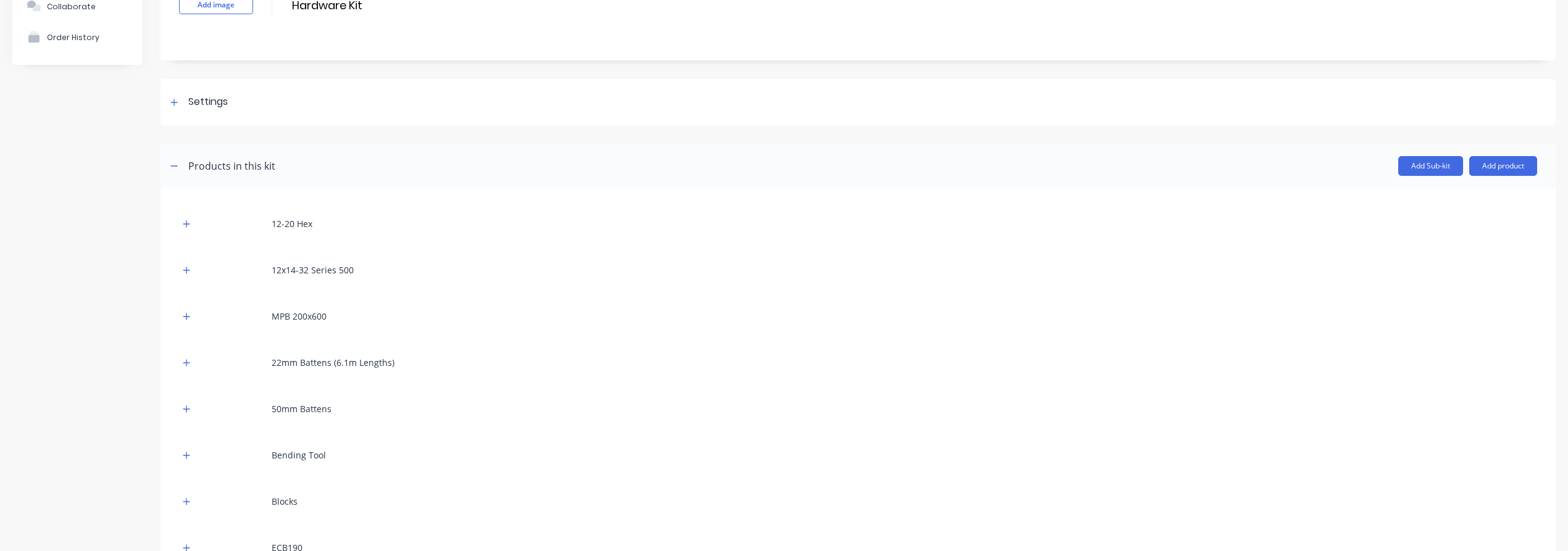
scroll to position [137, 0]
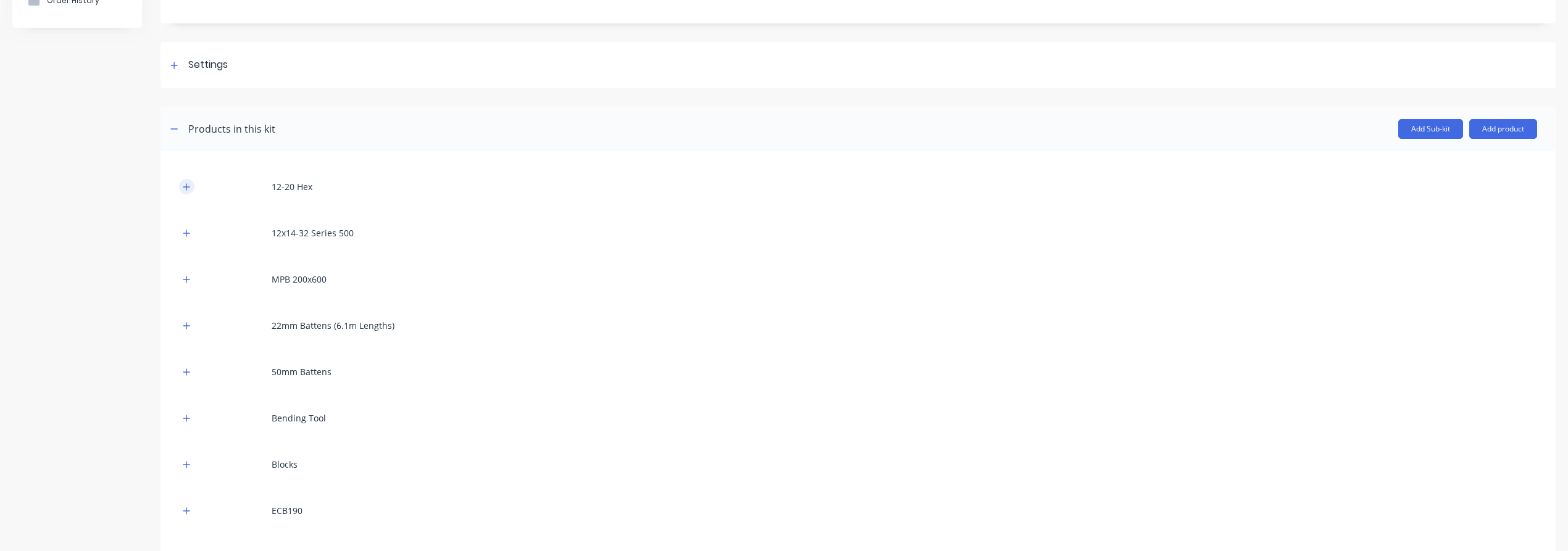
click at [183, 183] on icon "button" at bounding box center [186, 187] width 8 height 9
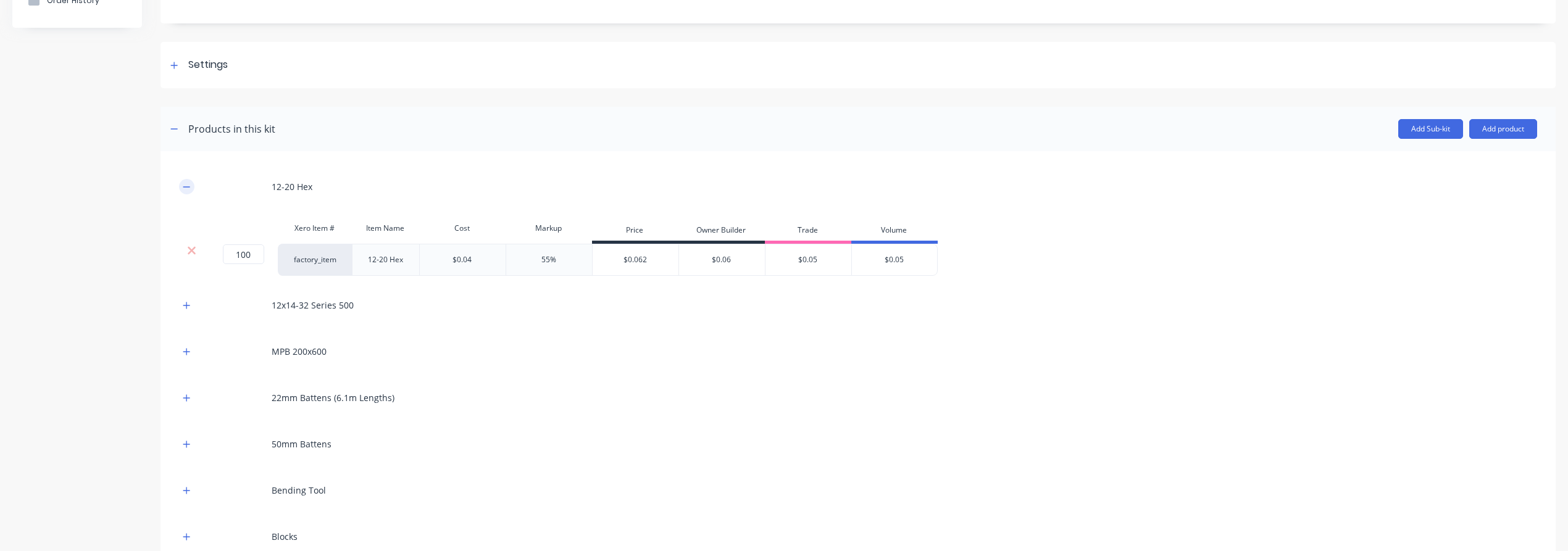
click at [183, 183] on icon "button" at bounding box center [186, 187] width 8 height 9
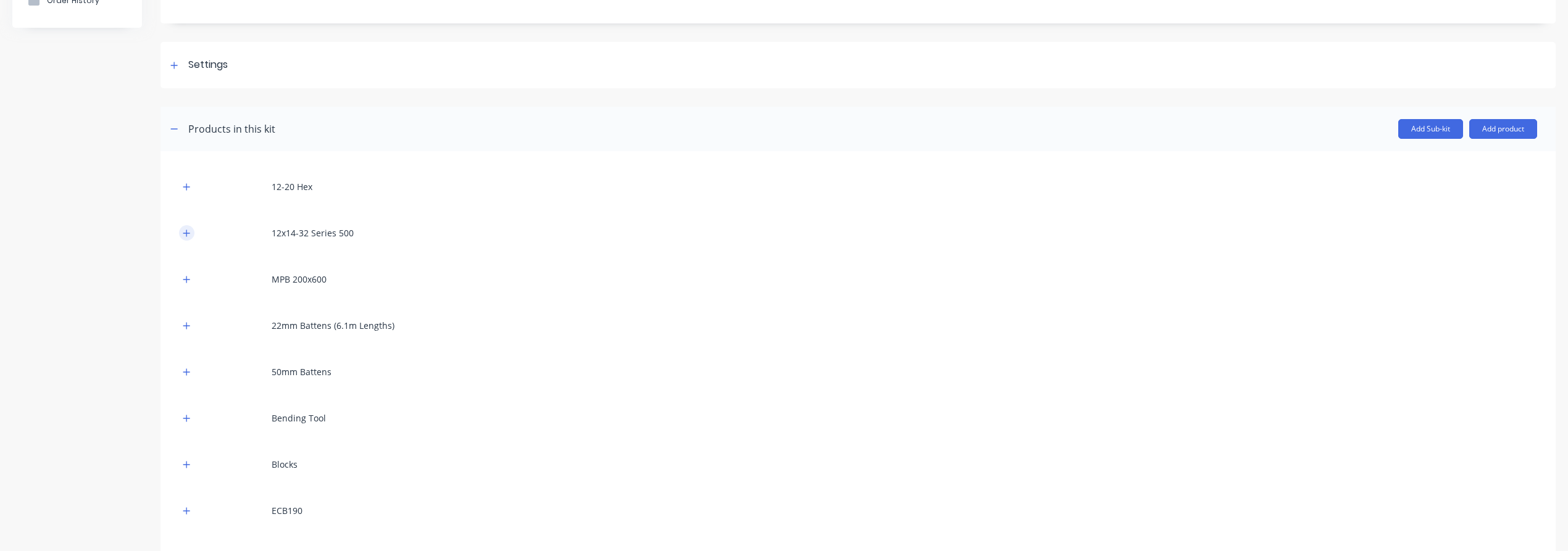
click at [185, 225] on button "button" at bounding box center [186, 233] width 16 height 16
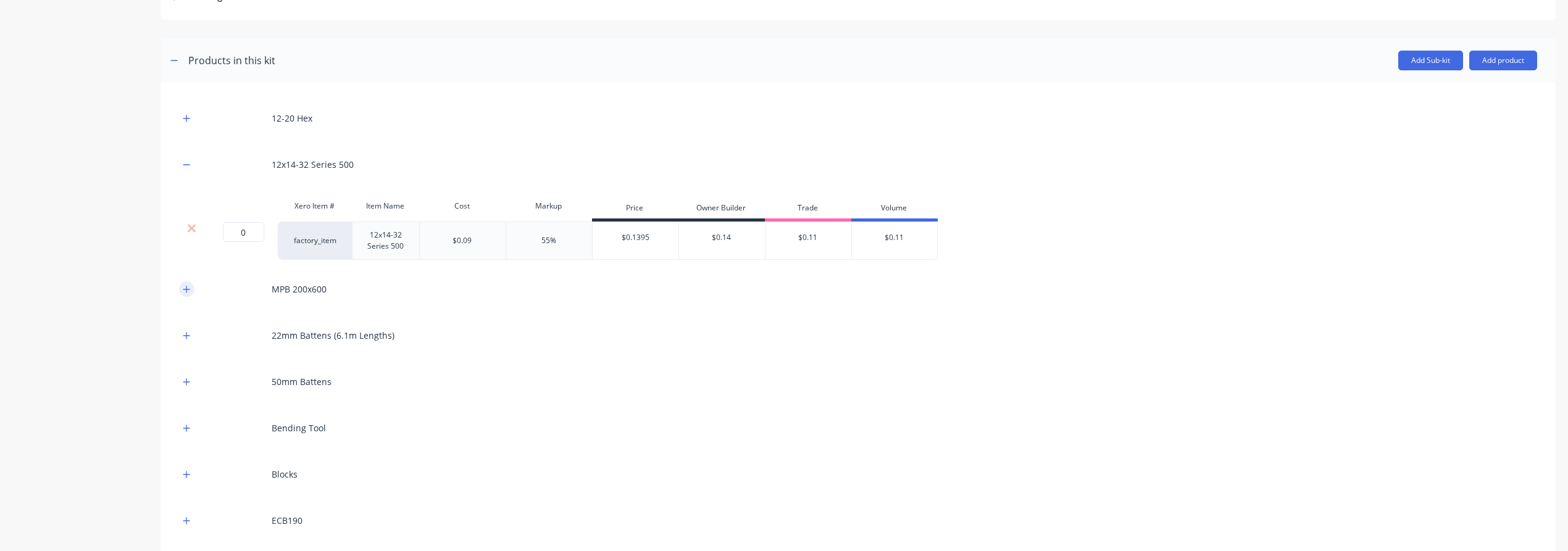
click at [183, 287] on icon "button" at bounding box center [186, 289] width 8 height 9
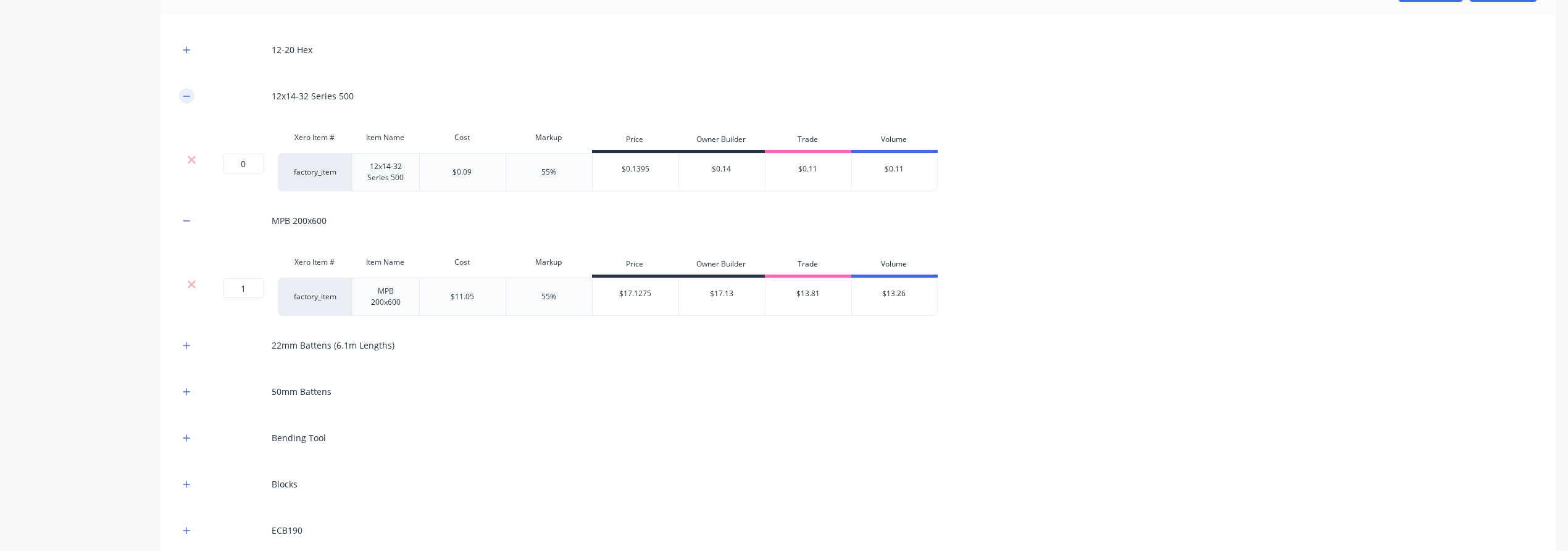
click at [183, 92] on icon "button" at bounding box center [186, 96] width 8 height 9
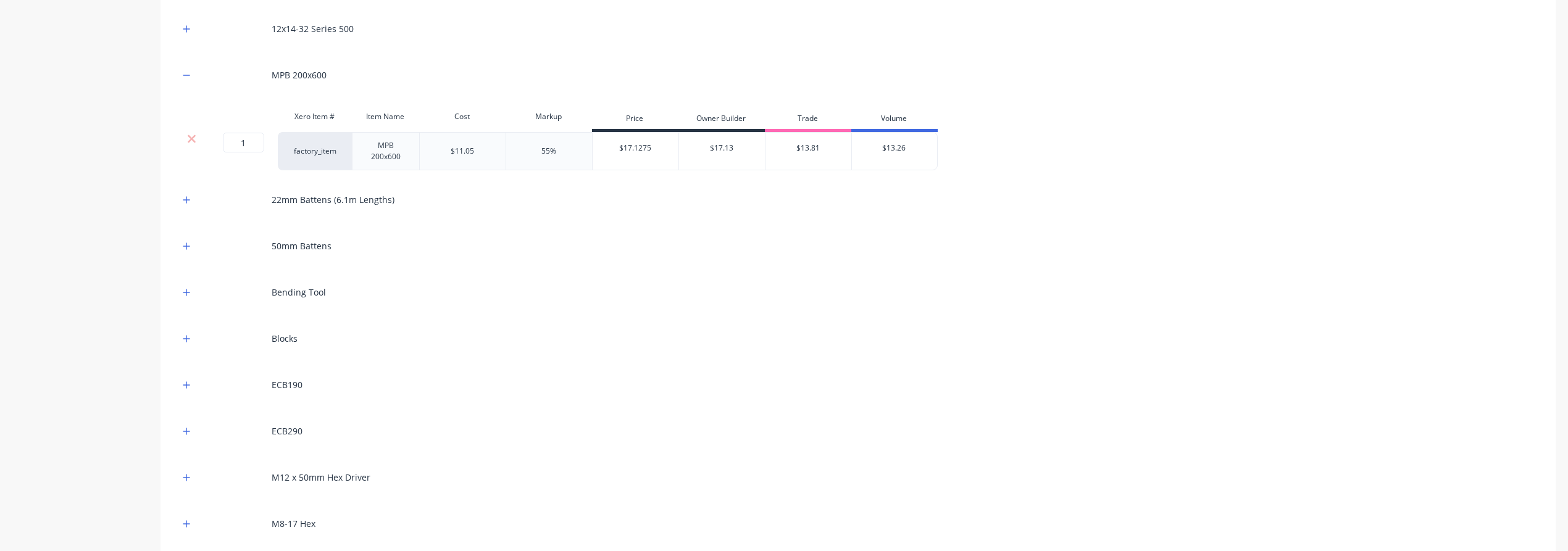
scroll to position [343, 0]
click at [178, 192] on div "12-20 Hex 12x14-32 Series 500 MPB 200x600 Xero Item # Item Name Cost Markup Pri…" at bounding box center [858, 366] width 1395 height 842
click at [185, 194] on icon "button" at bounding box center [186, 198] width 8 height 9
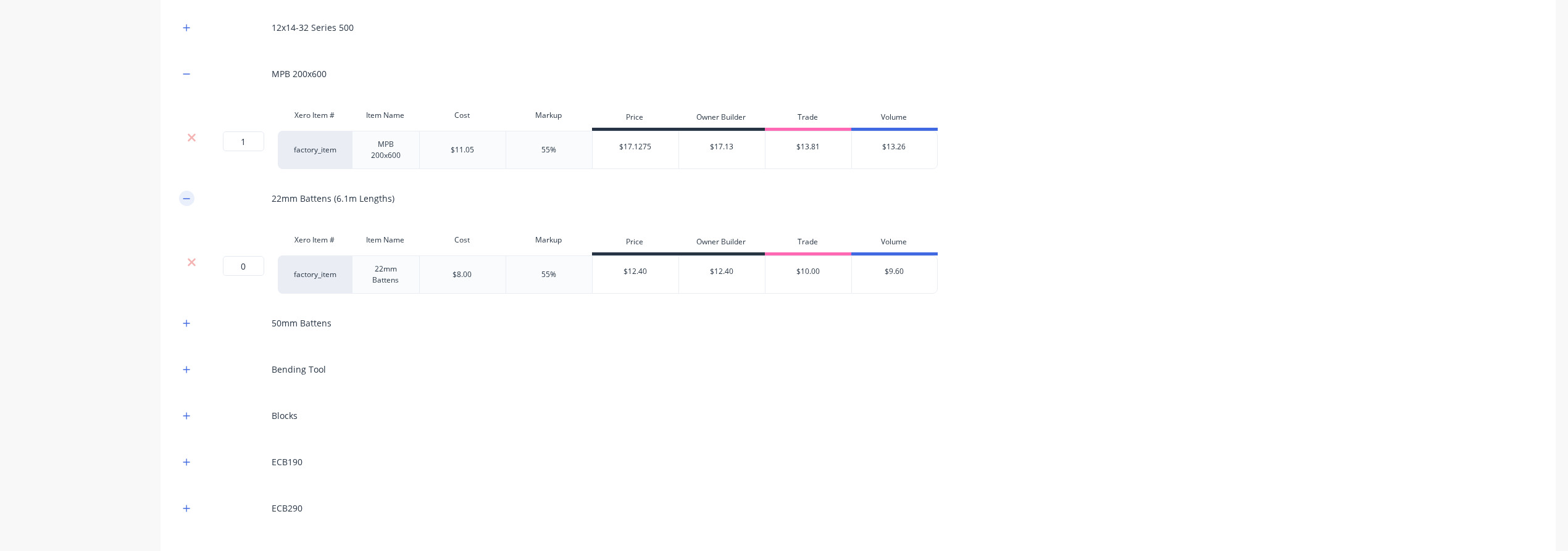
click at [185, 194] on icon "button" at bounding box center [186, 198] width 8 height 9
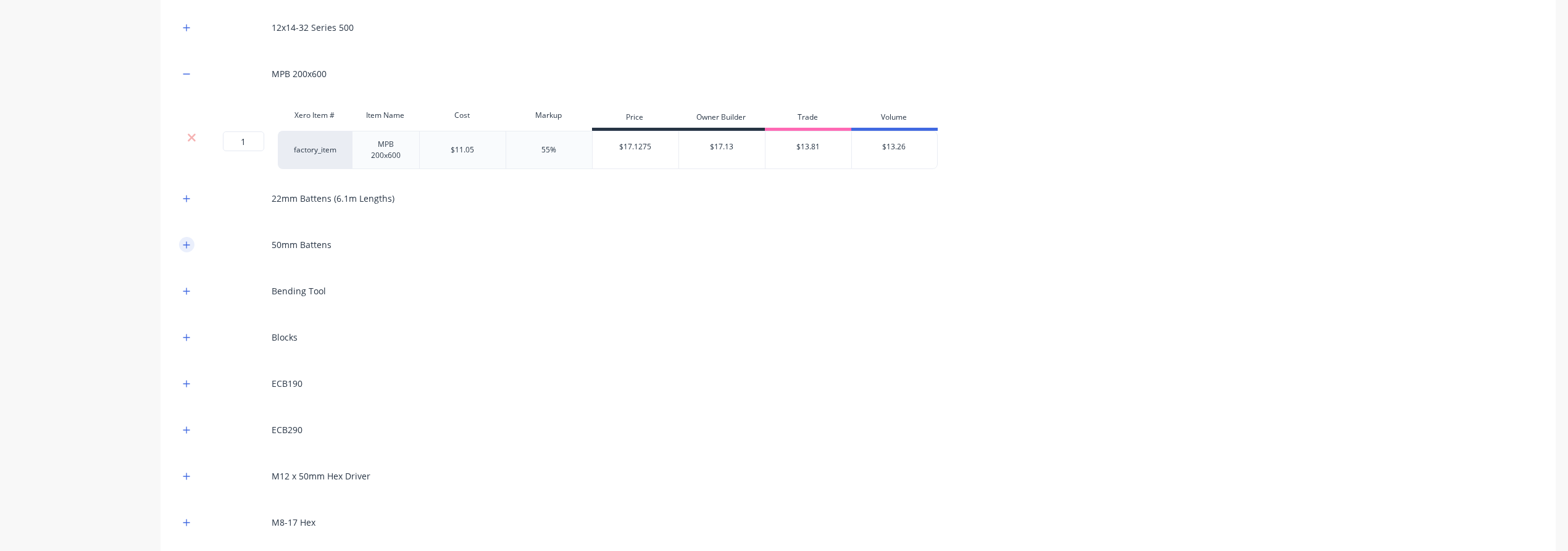
click at [187, 249] on button "button" at bounding box center [186, 245] width 16 height 16
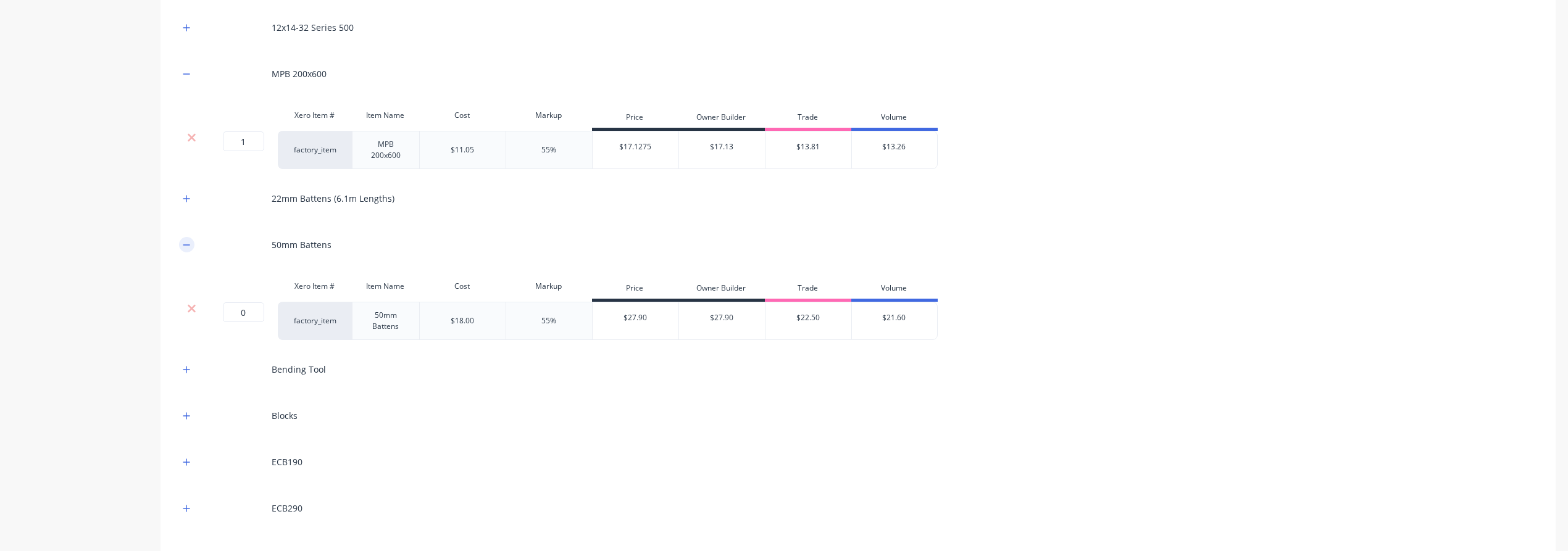
click at [187, 249] on button "button" at bounding box center [186, 245] width 16 height 16
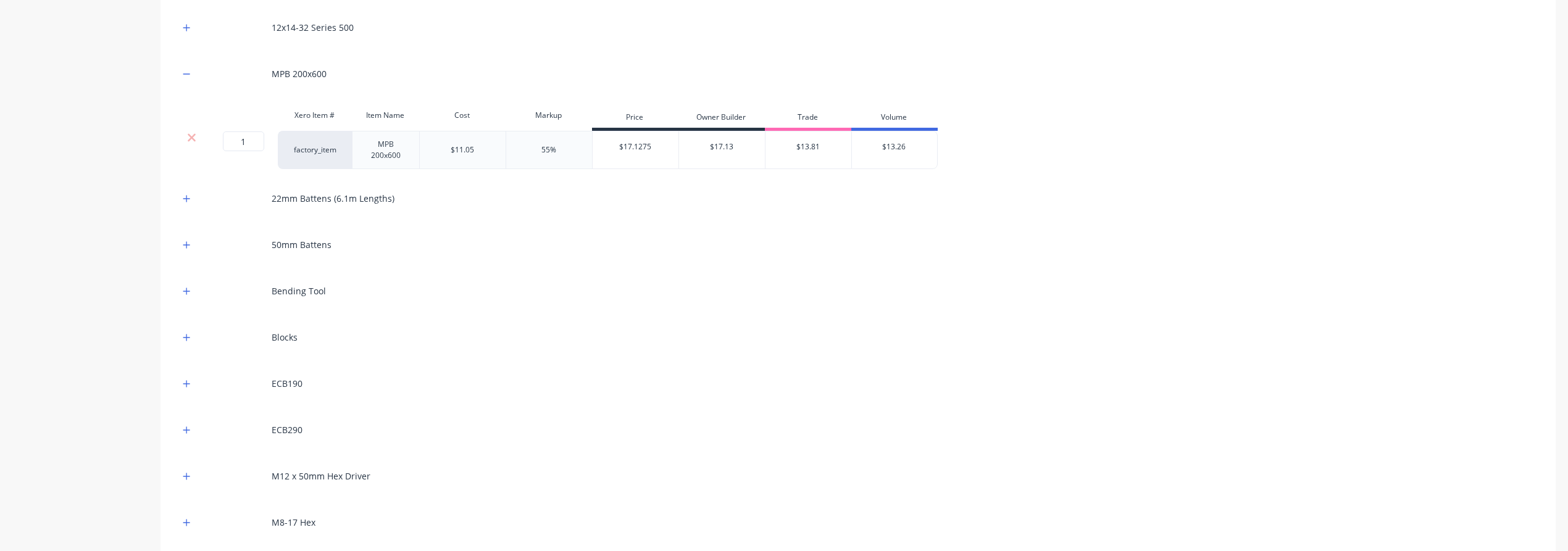
scroll to position [411, 0]
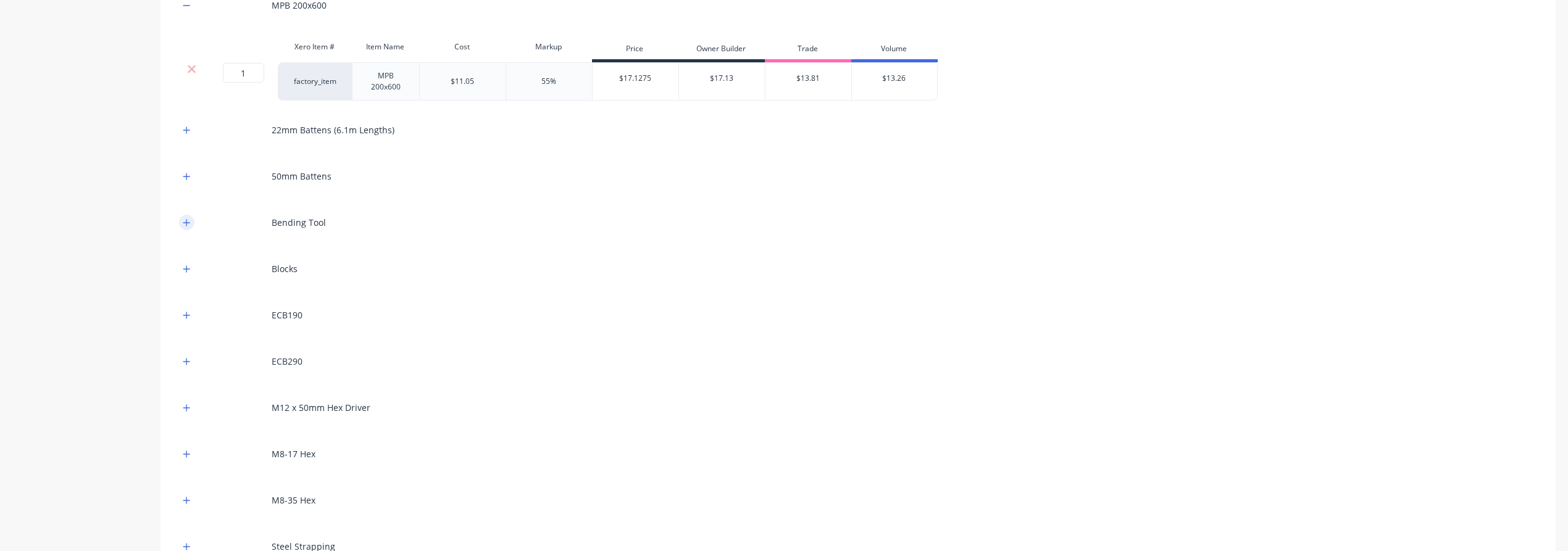
click at [185, 218] on icon "button" at bounding box center [186, 222] width 8 height 9
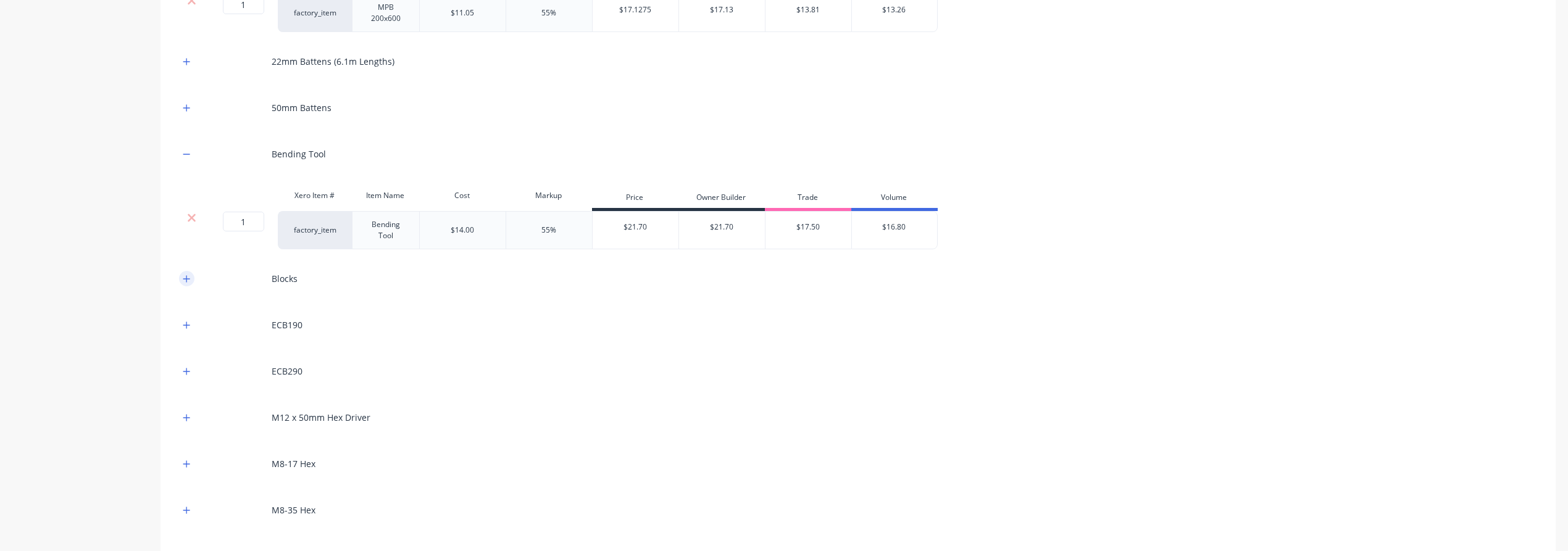
click at [181, 277] on button "button" at bounding box center [186, 279] width 16 height 16
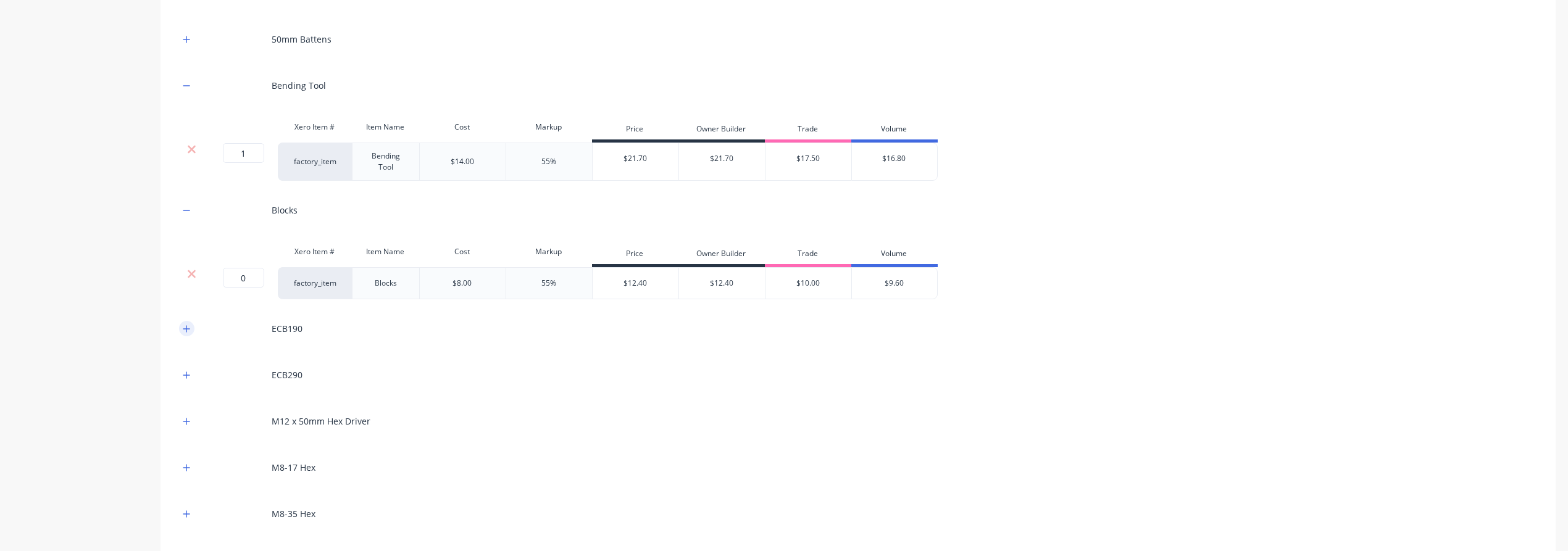
click at [186, 325] on icon "button" at bounding box center [186, 329] width 8 height 9
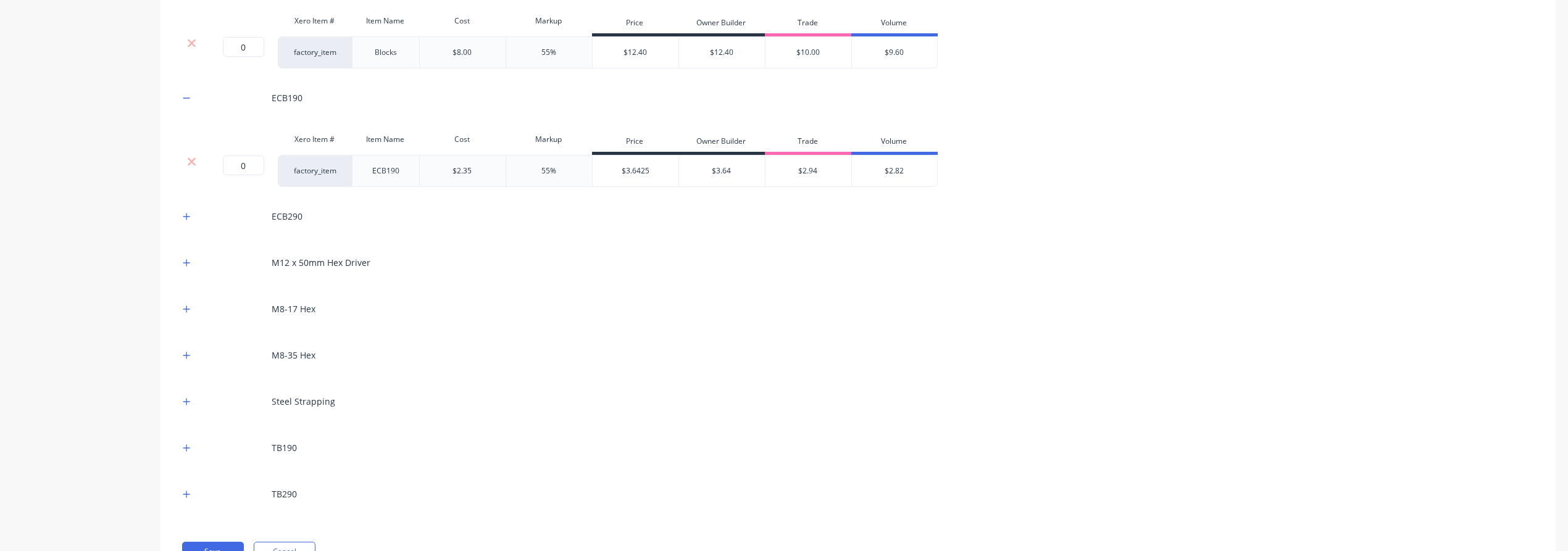
scroll to position [823, 0]
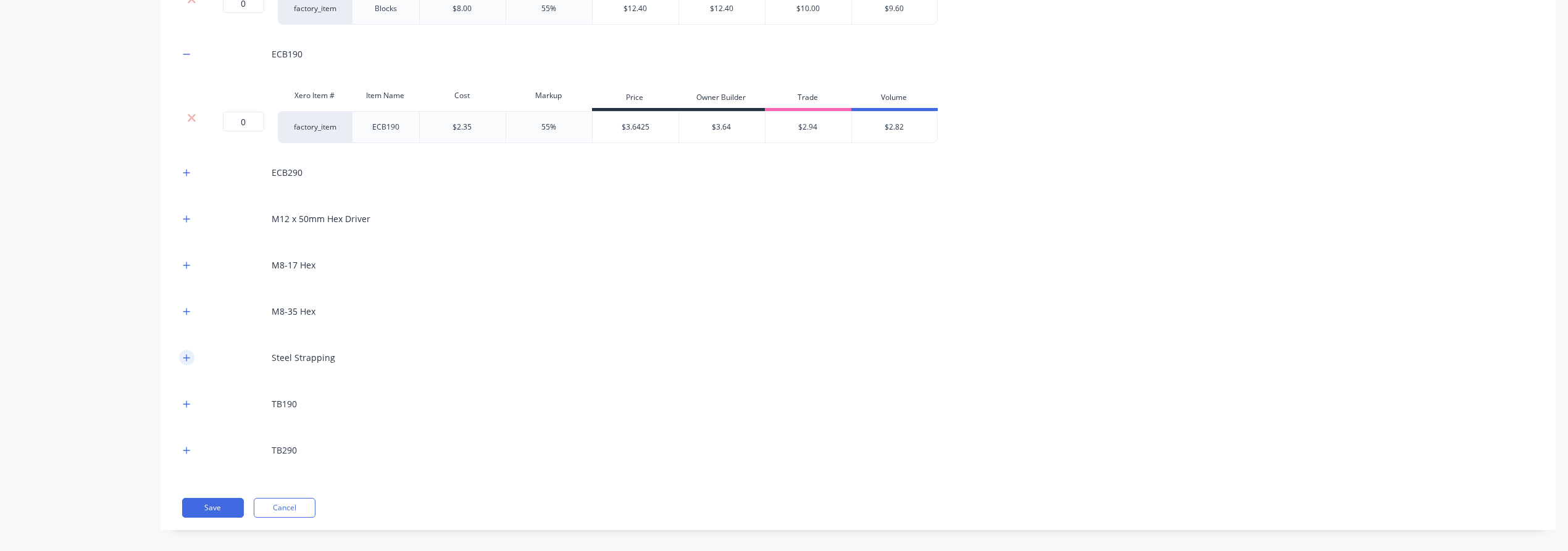
click at [184, 354] on icon "button" at bounding box center [186, 357] width 8 height 9
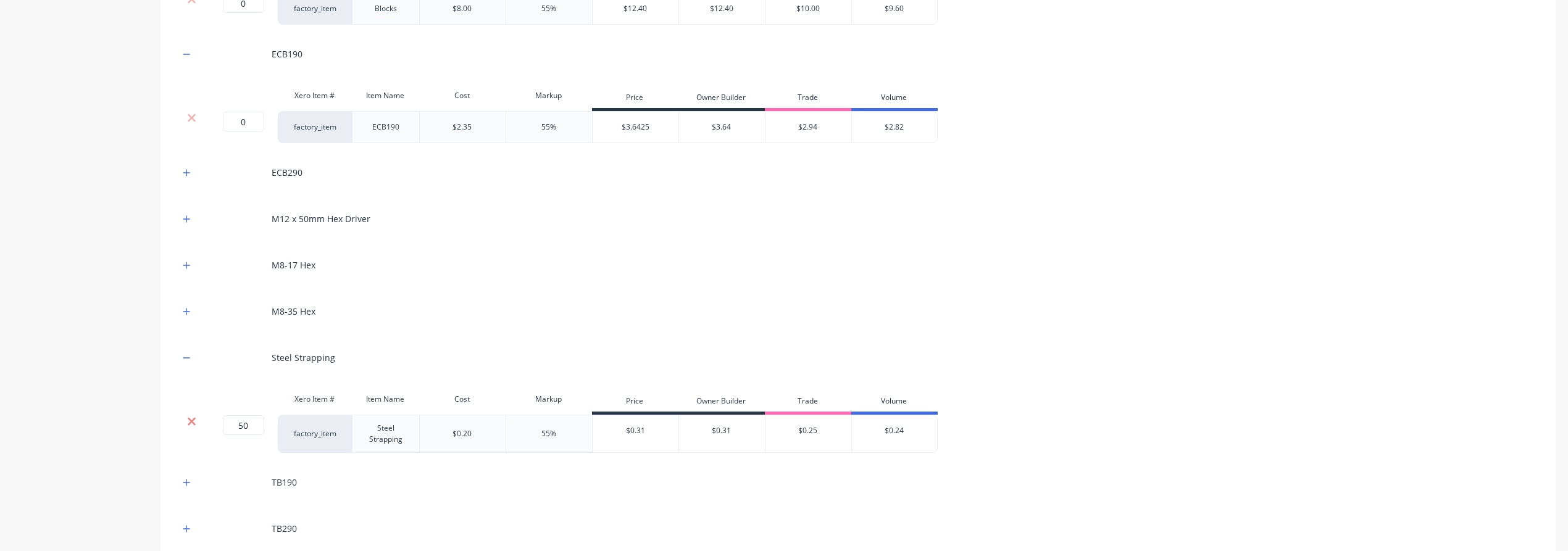
click at [193, 420] on icon at bounding box center [192, 422] width 9 height 12
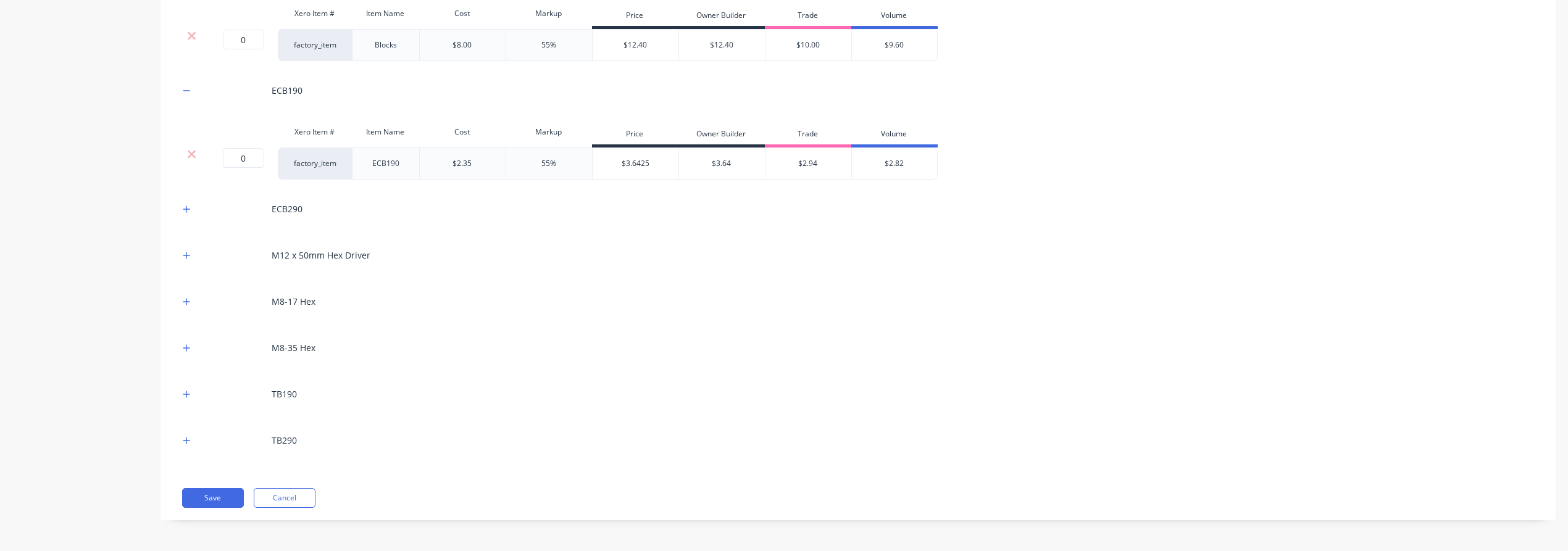
scroll to position [783, 0]
click at [186, 395] on icon "button" at bounding box center [186, 397] width 8 height 9
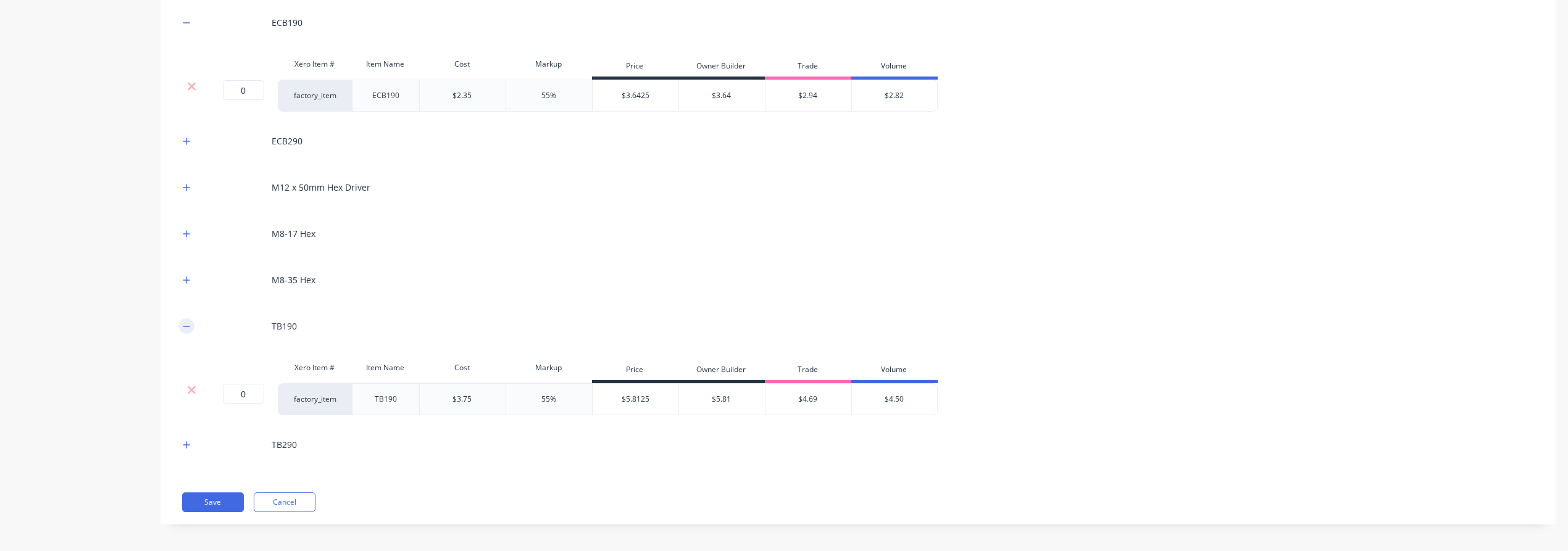
scroll to position [855, 0]
click at [187, 322] on icon "button" at bounding box center [186, 326] width 8 height 9
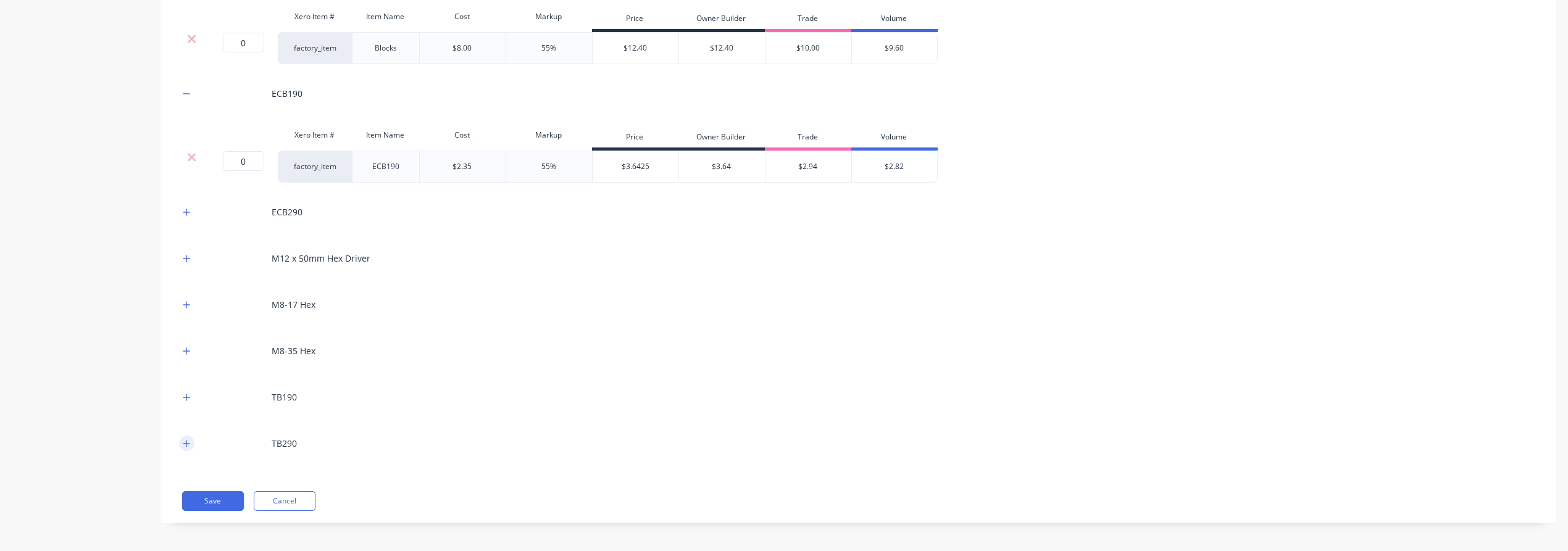
click at [185, 440] on icon "button" at bounding box center [186, 444] width 8 height 9
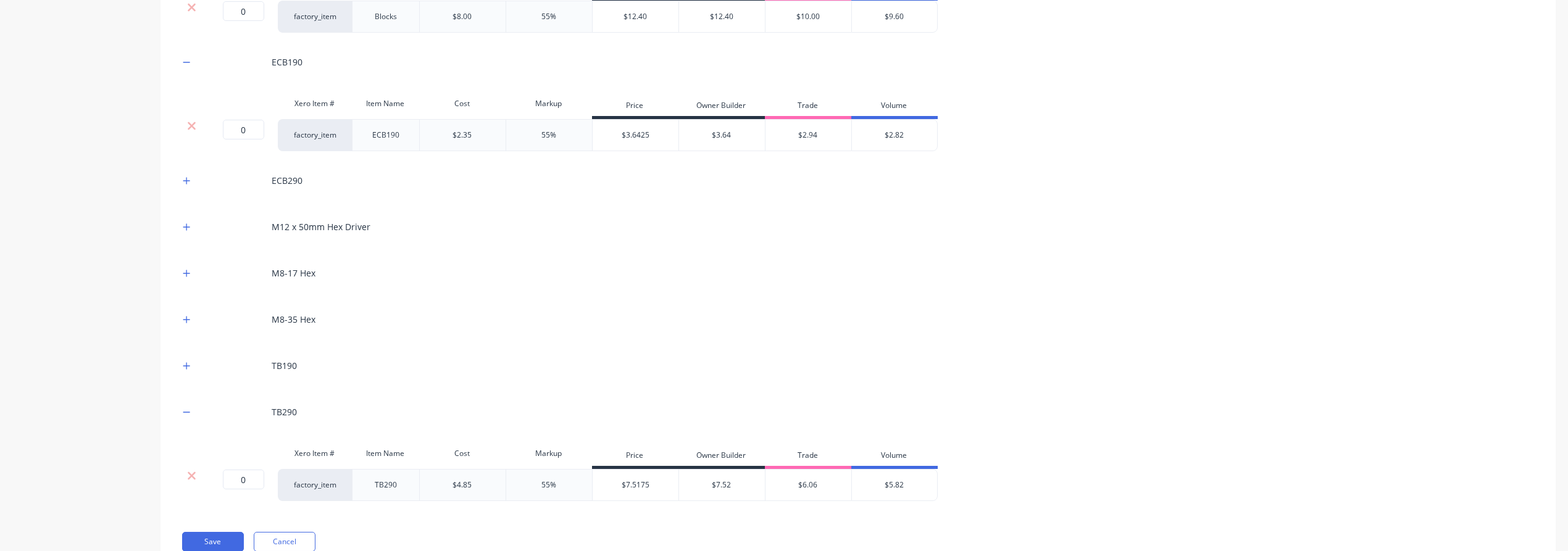
scroll to position [852, 0]
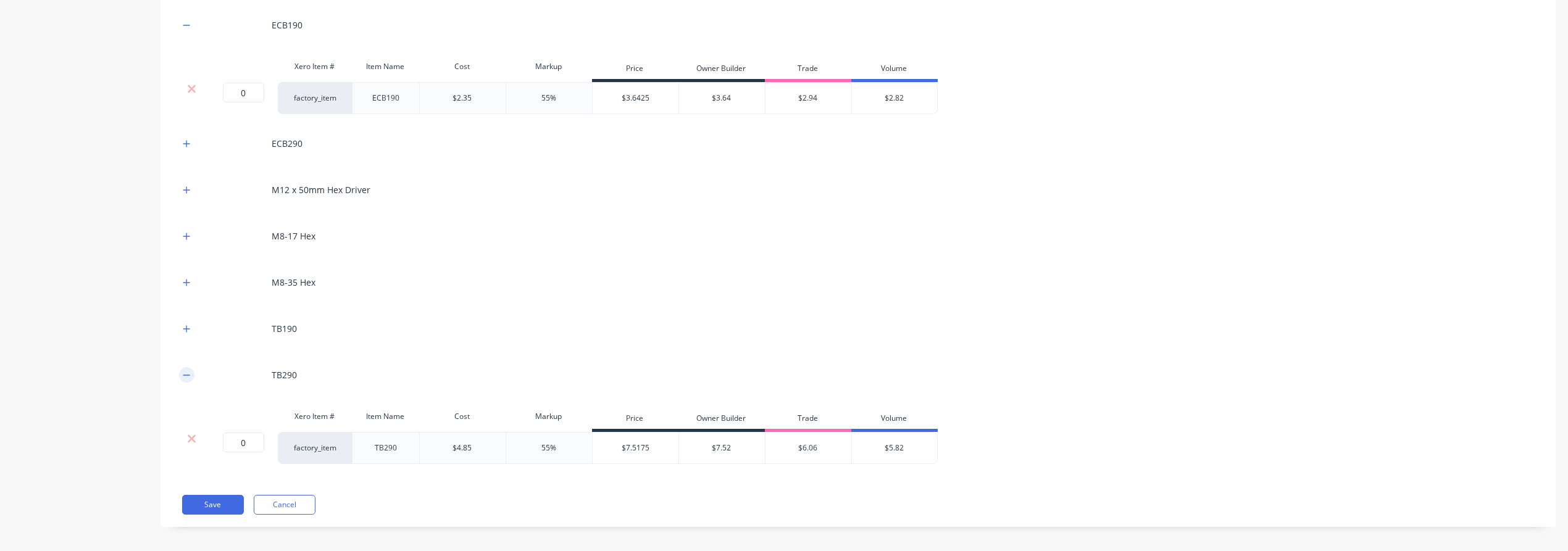
click at [185, 373] on icon "button" at bounding box center [186, 375] width 8 height 9
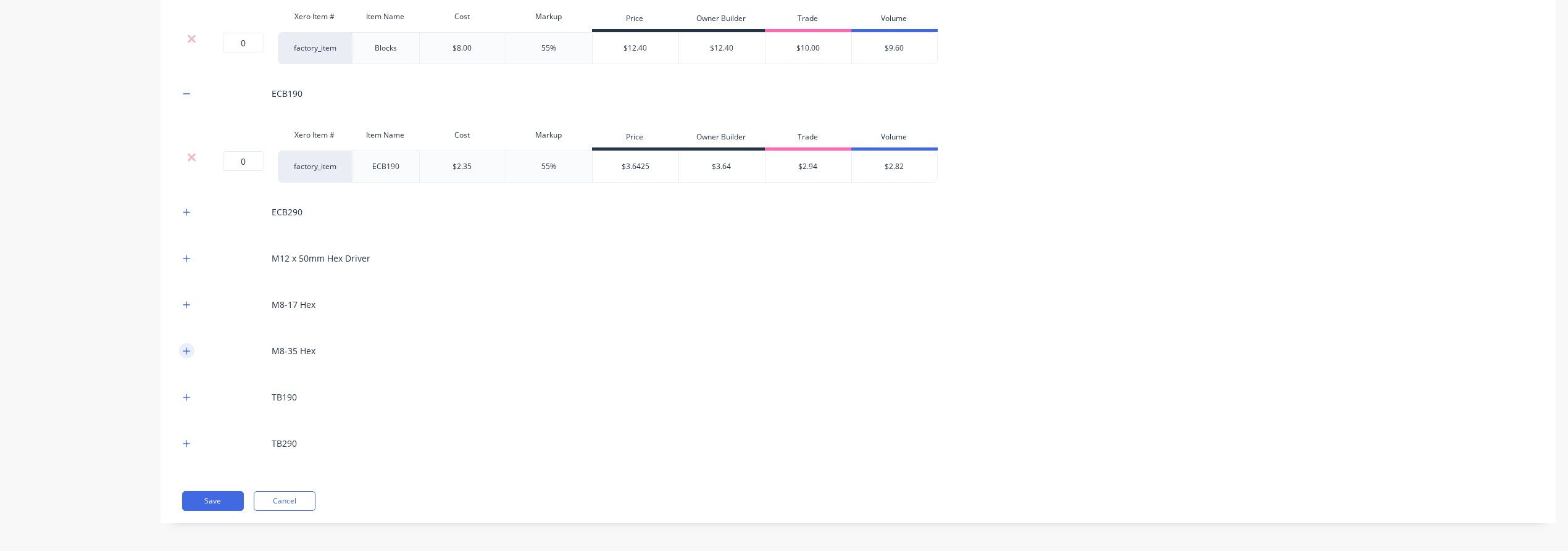
click at [186, 350] on icon "button" at bounding box center [186, 350] width 8 height 9
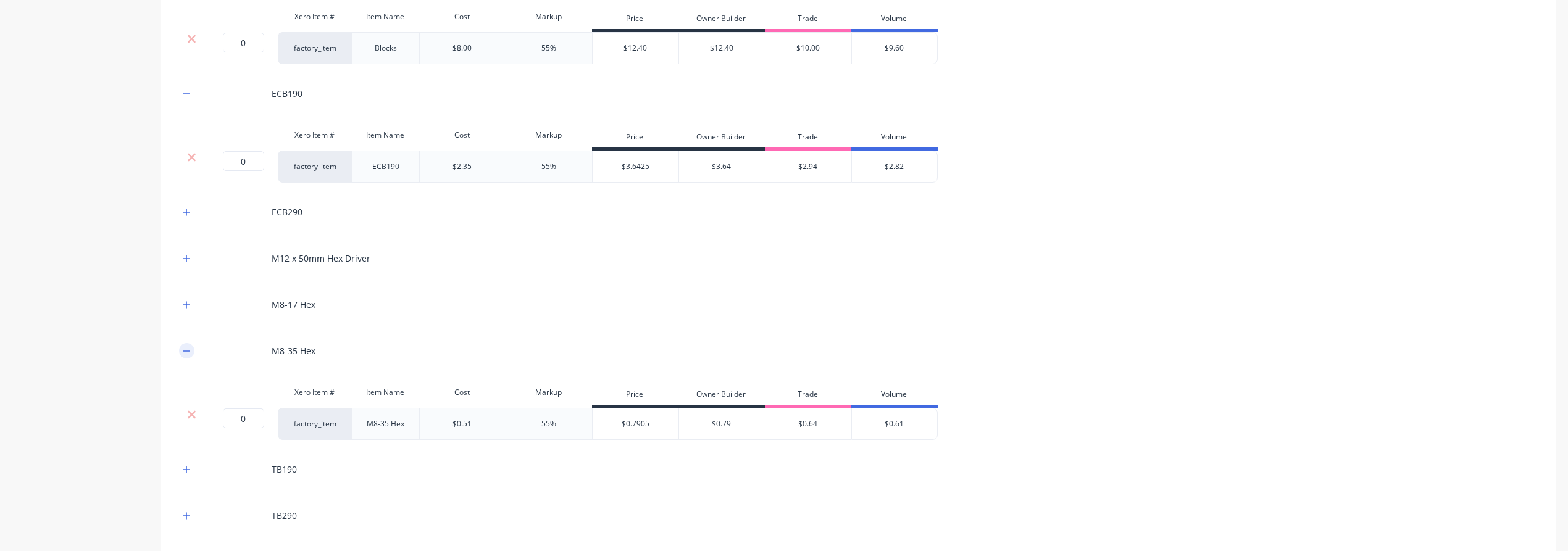
click at [186, 344] on button "button" at bounding box center [186, 351] width 16 height 16
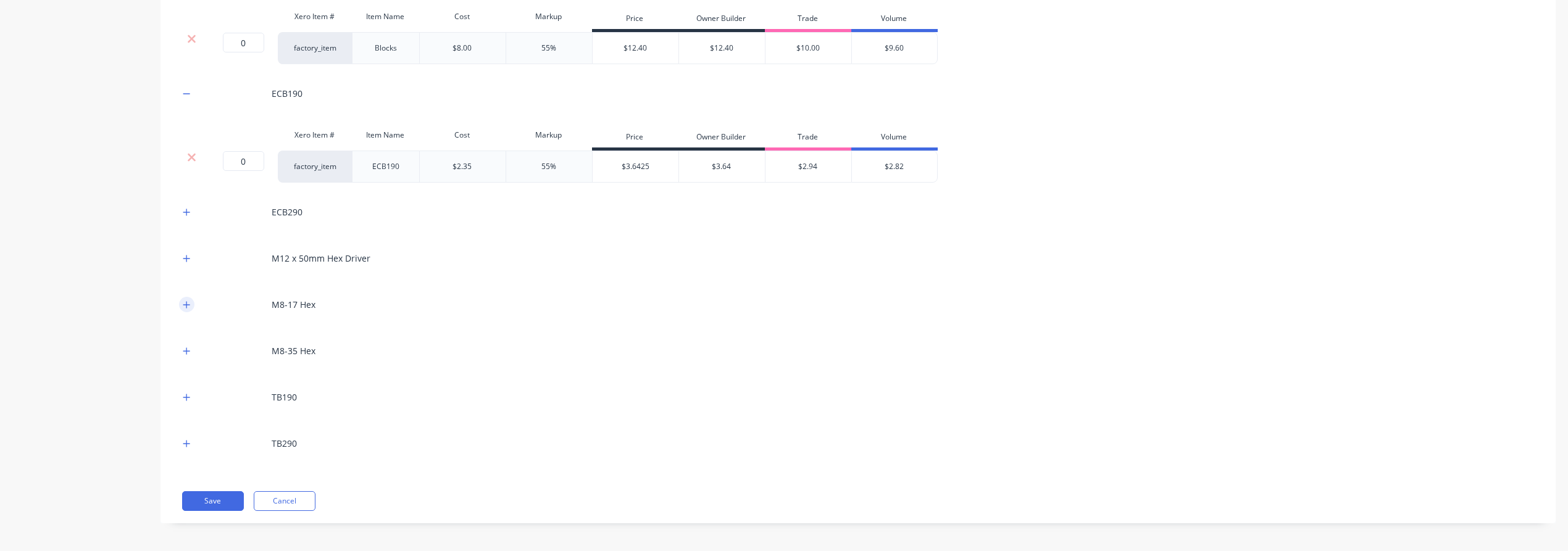
click at [188, 297] on button "button" at bounding box center [186, 305] width 16 height 16
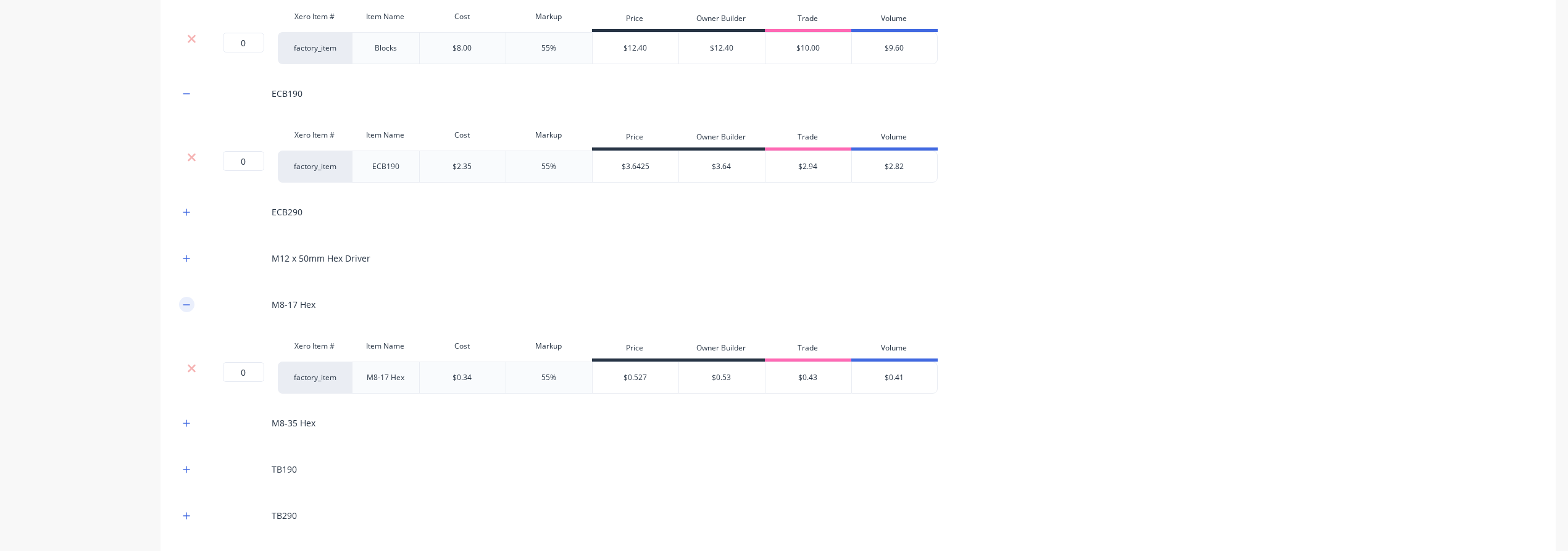
click at [188, 297] on button "button" at bounding box center [186, 305] width 16 height 16
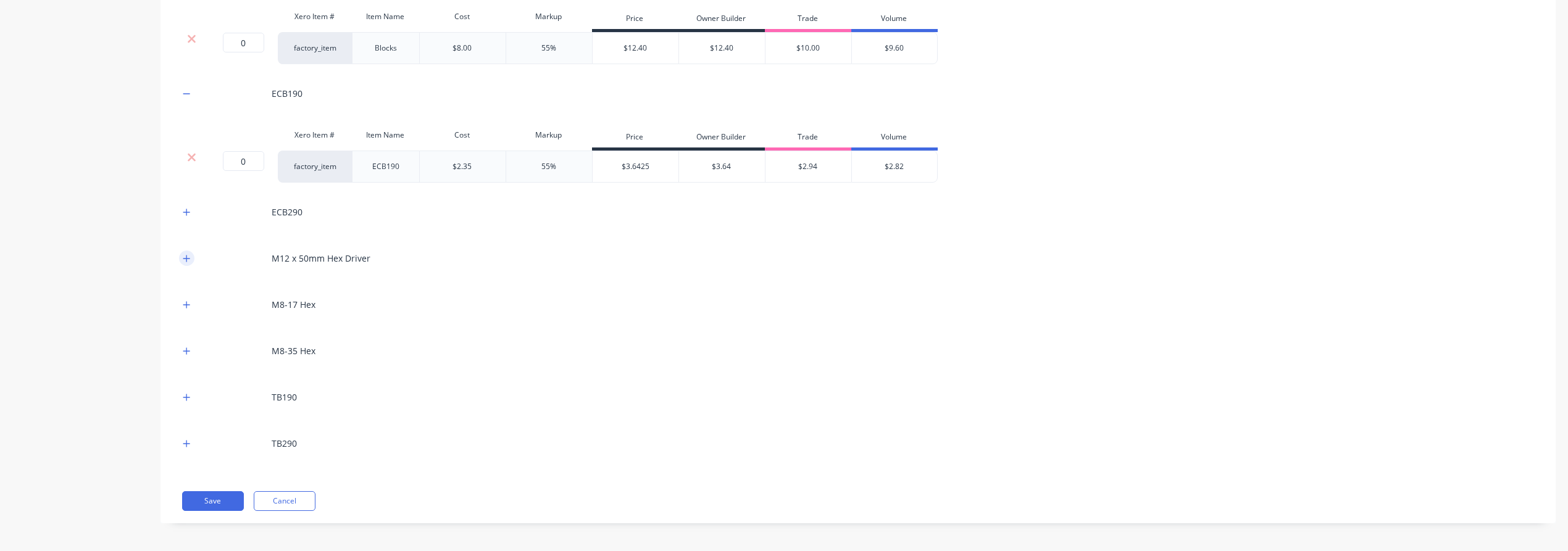
click at [190, 254] on icon "button" at bounding box center [186, 258] width 8 height 9
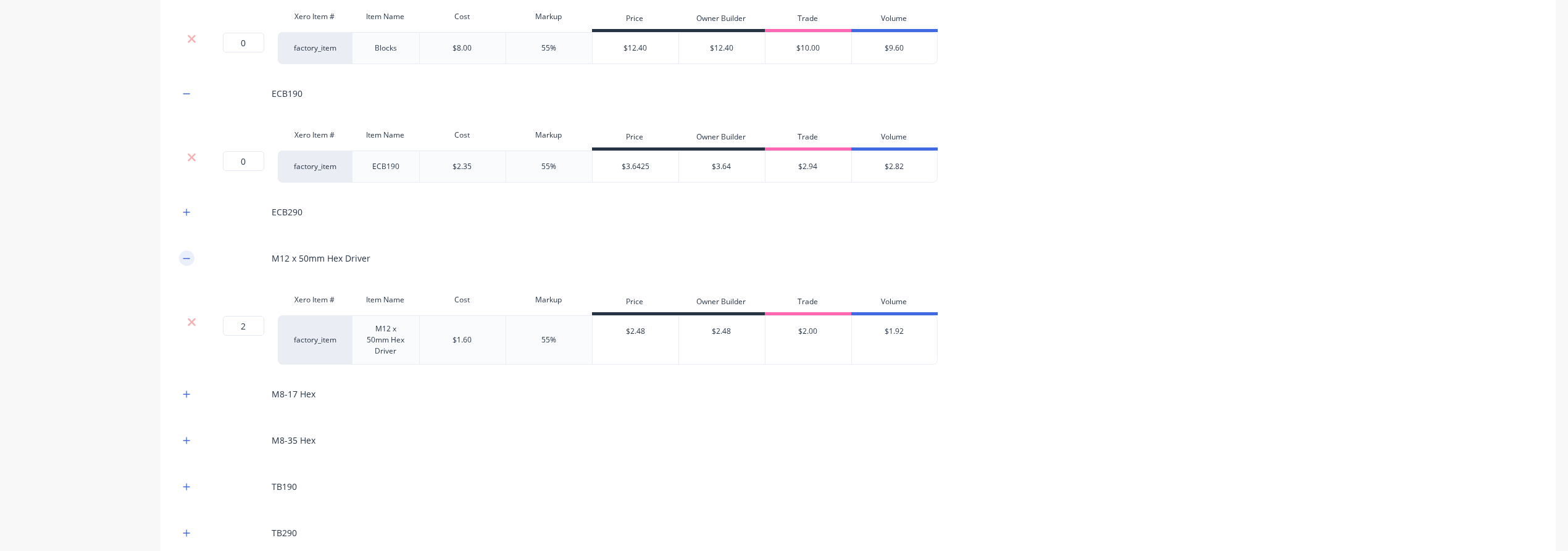
click at [190, 254] on icon "button" at bounding box center [186, 258] width 8 height 9
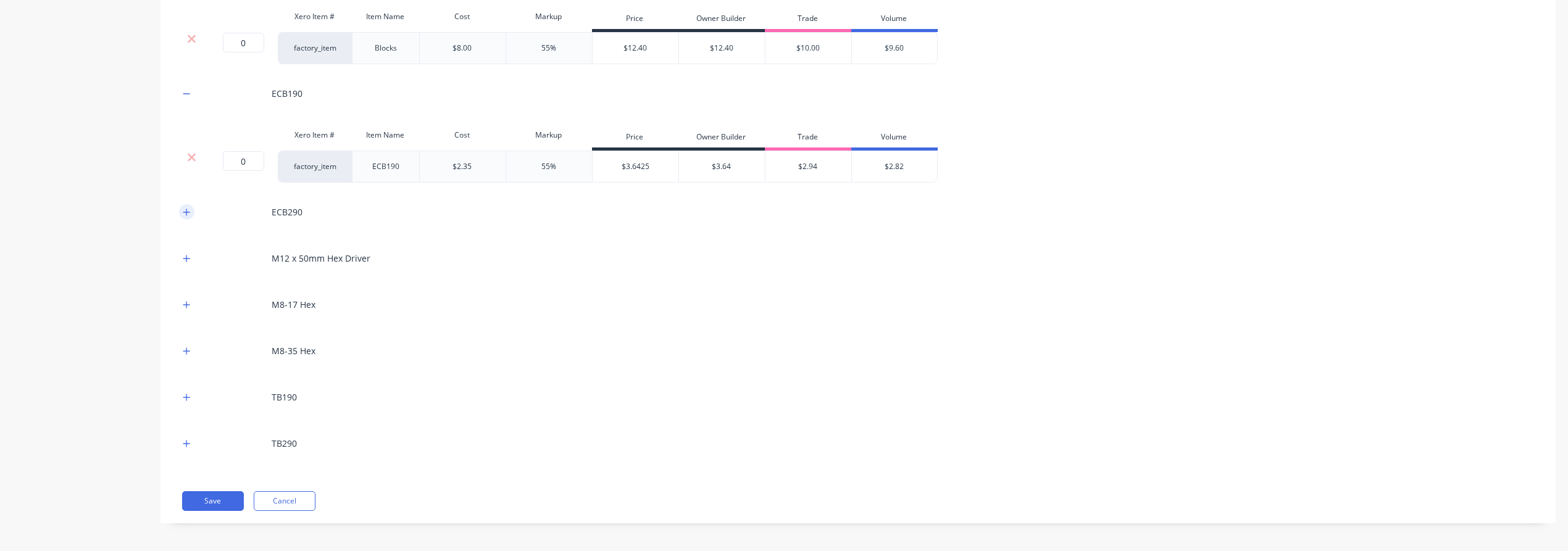
click at [186, 208] on icon "button" at bounding box center [186, 212] width 8 height 9
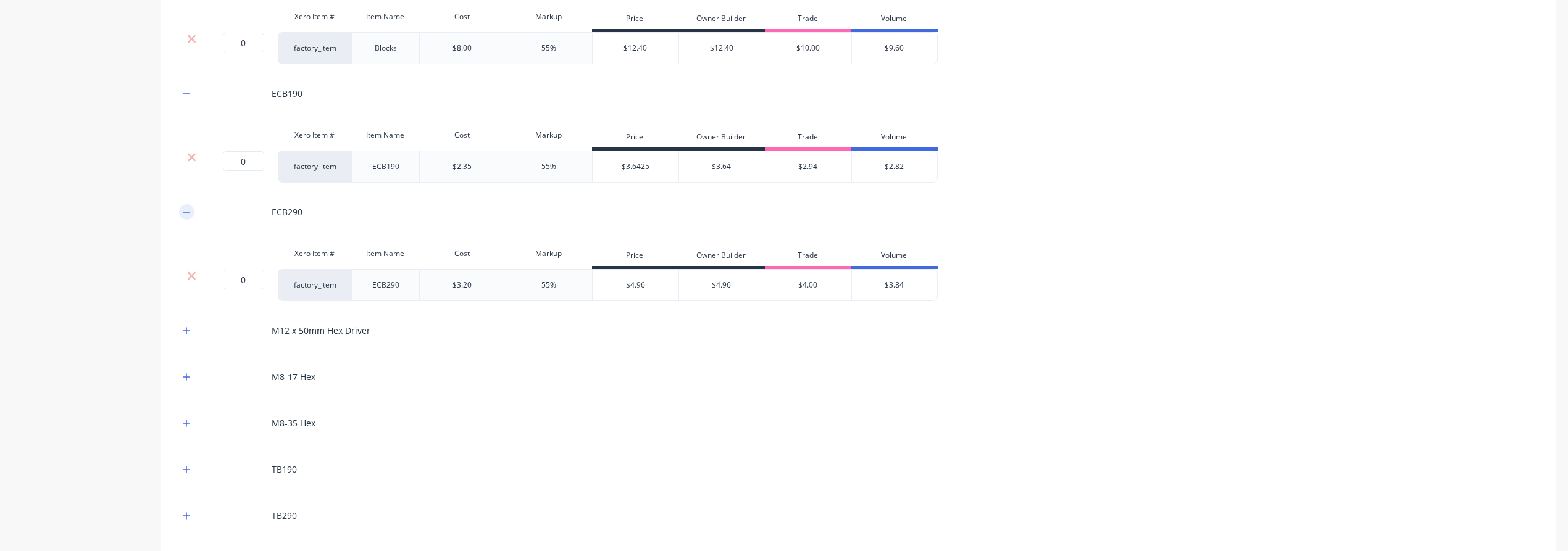
click at [186, 208] on icon "button" at bounding box center [186, 212] width 8 height 9
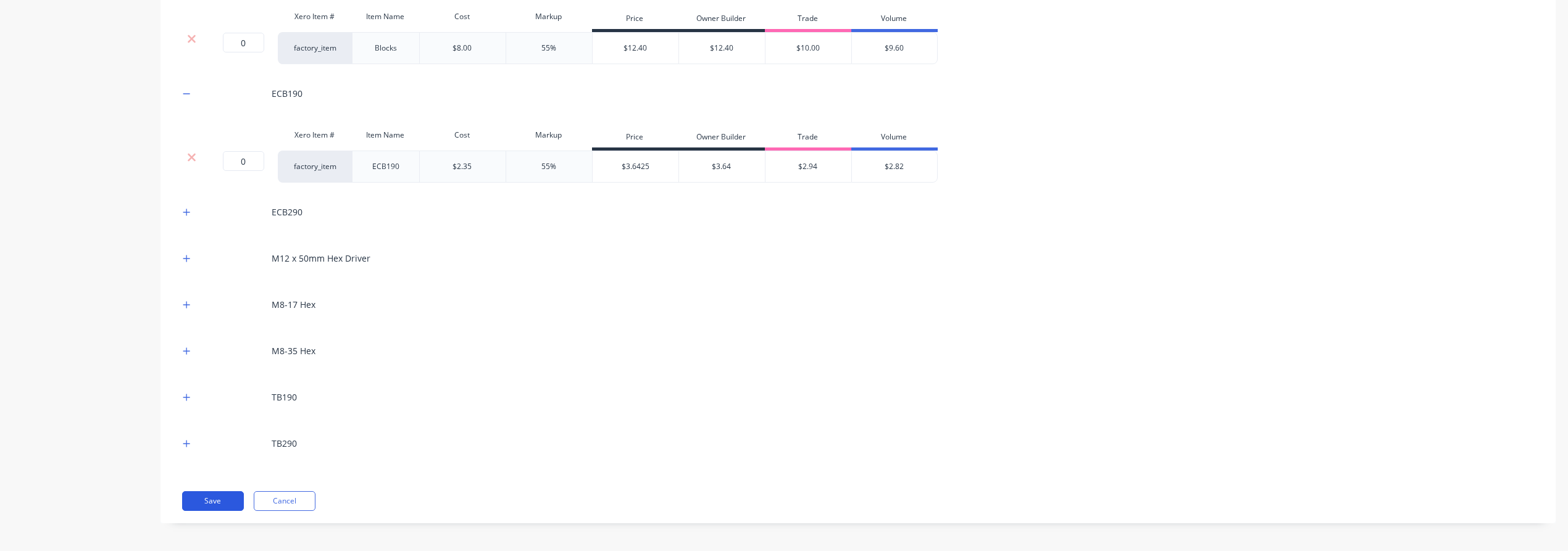
click at [222, 498] on button "Save" at bounding box center [212, 500] width 61 height 19
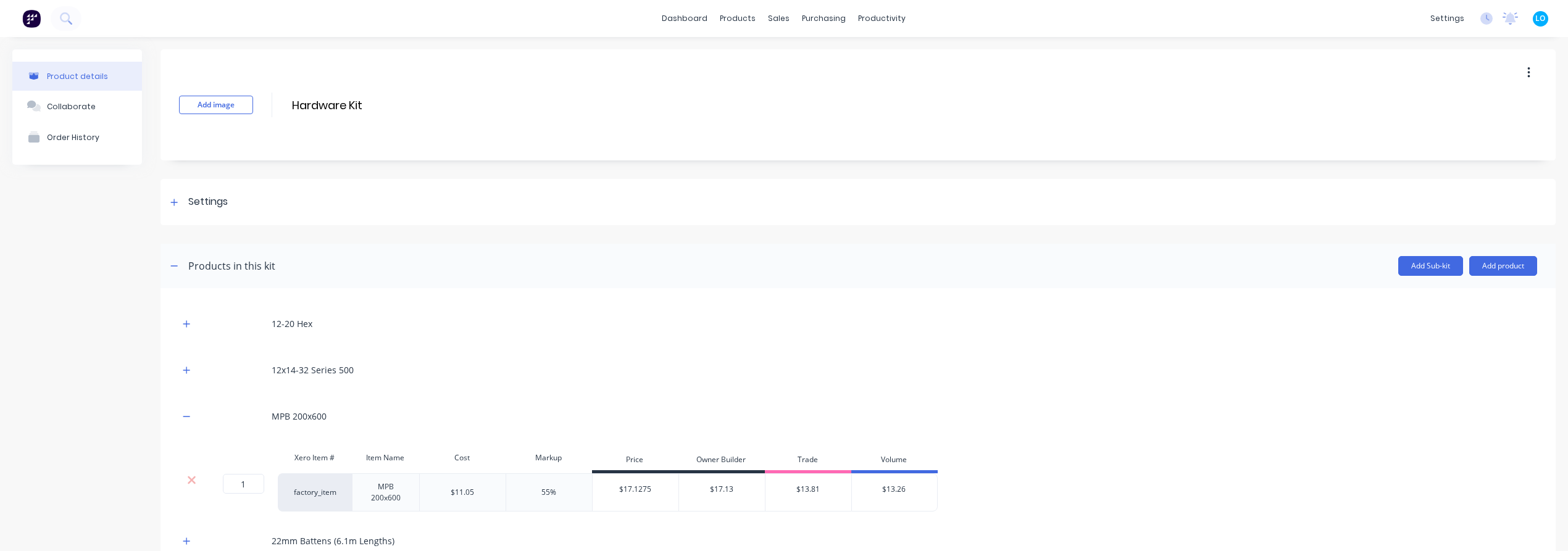
scroll to position [68, 0]
